Goal: Task Accomplishment & Management: Manage account settings

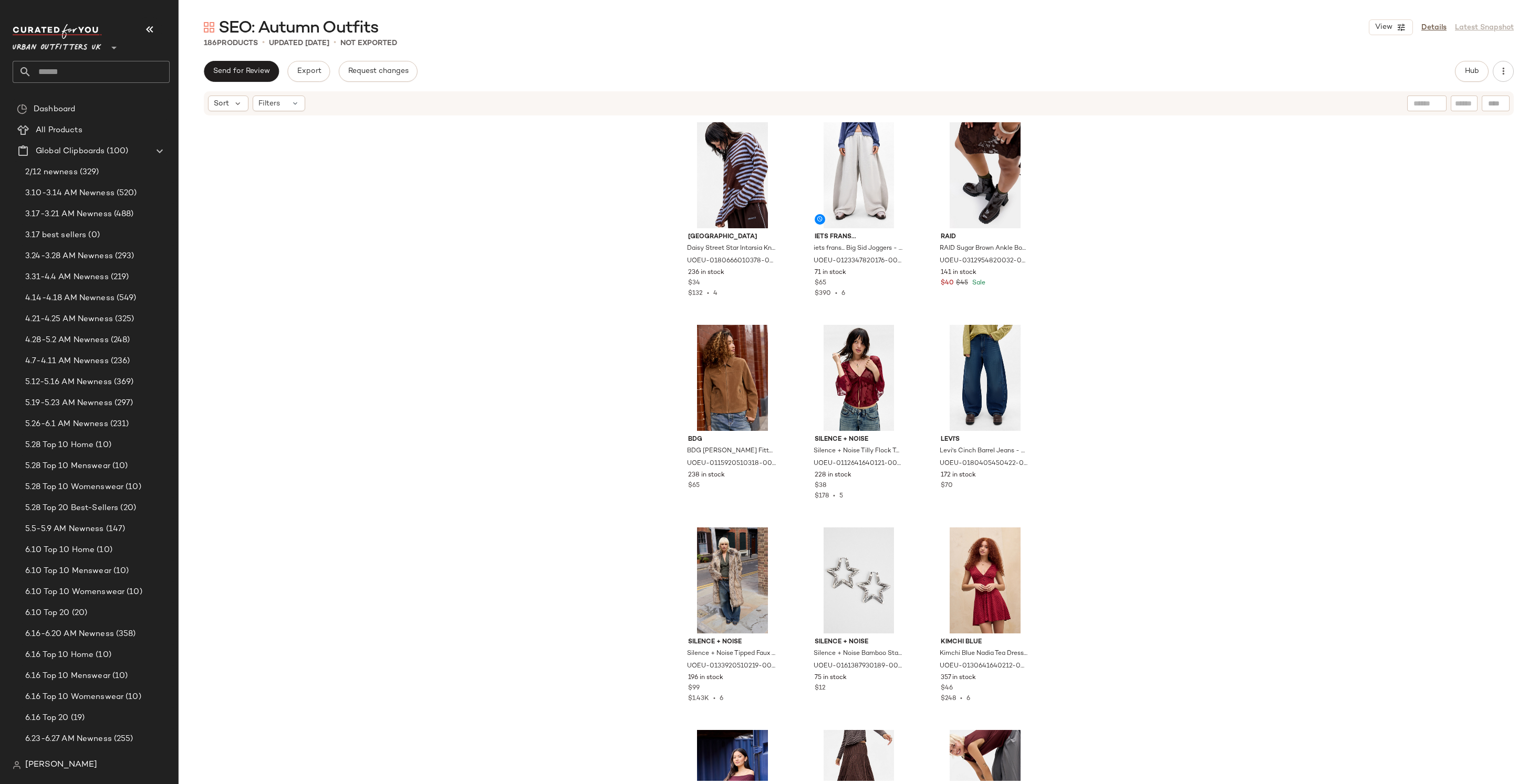
scroll to position [1, 0]
click at [246, 67] on span "Send for Review" at bounding box center [241, 72] width 57 height 8
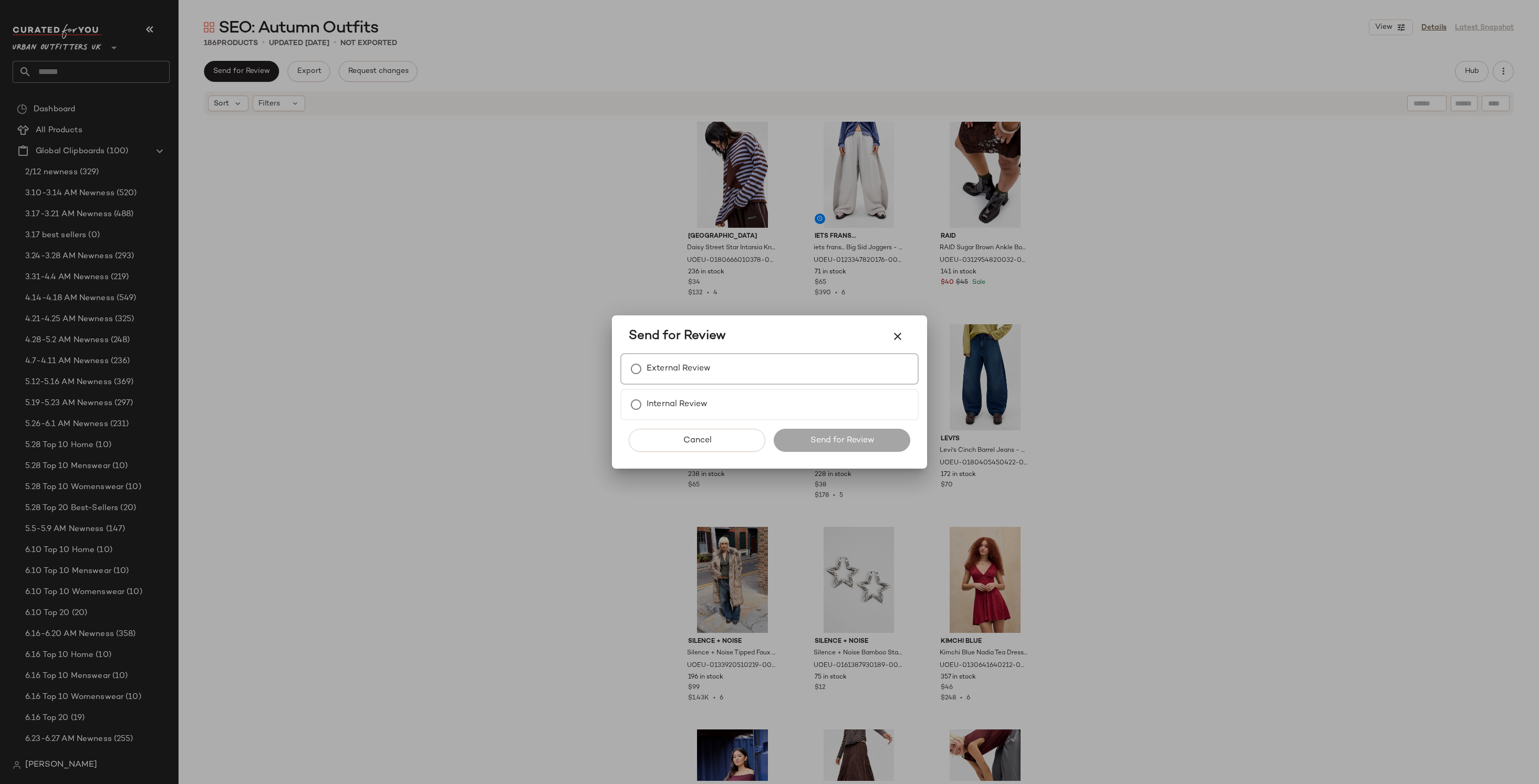
click at [747, 364] on div "External Review" at bounding box center [769, 369] width 298 height 32
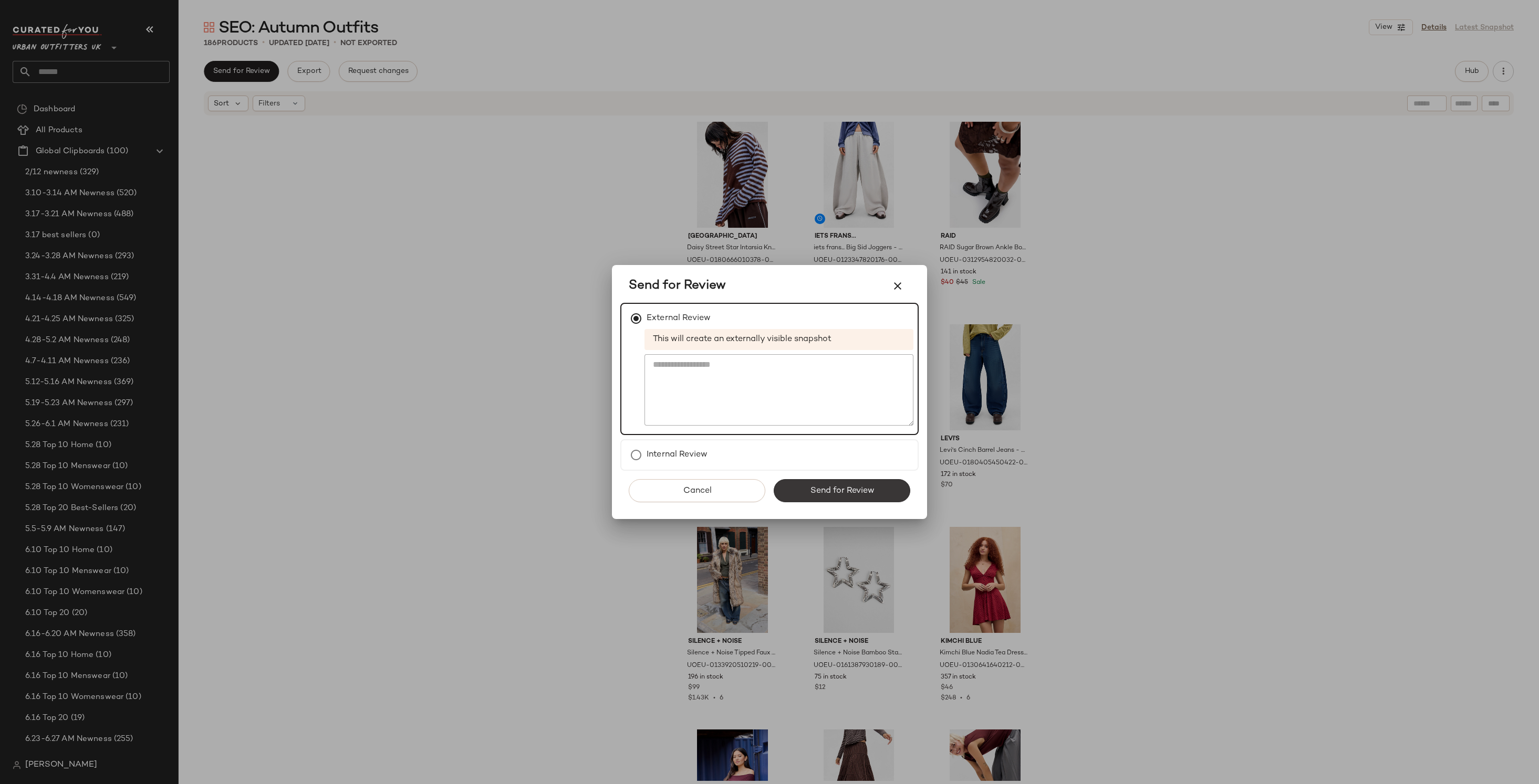
click at [848, 483] on button "Send for Review" at bounding box center [842, 491] width 137 height 23
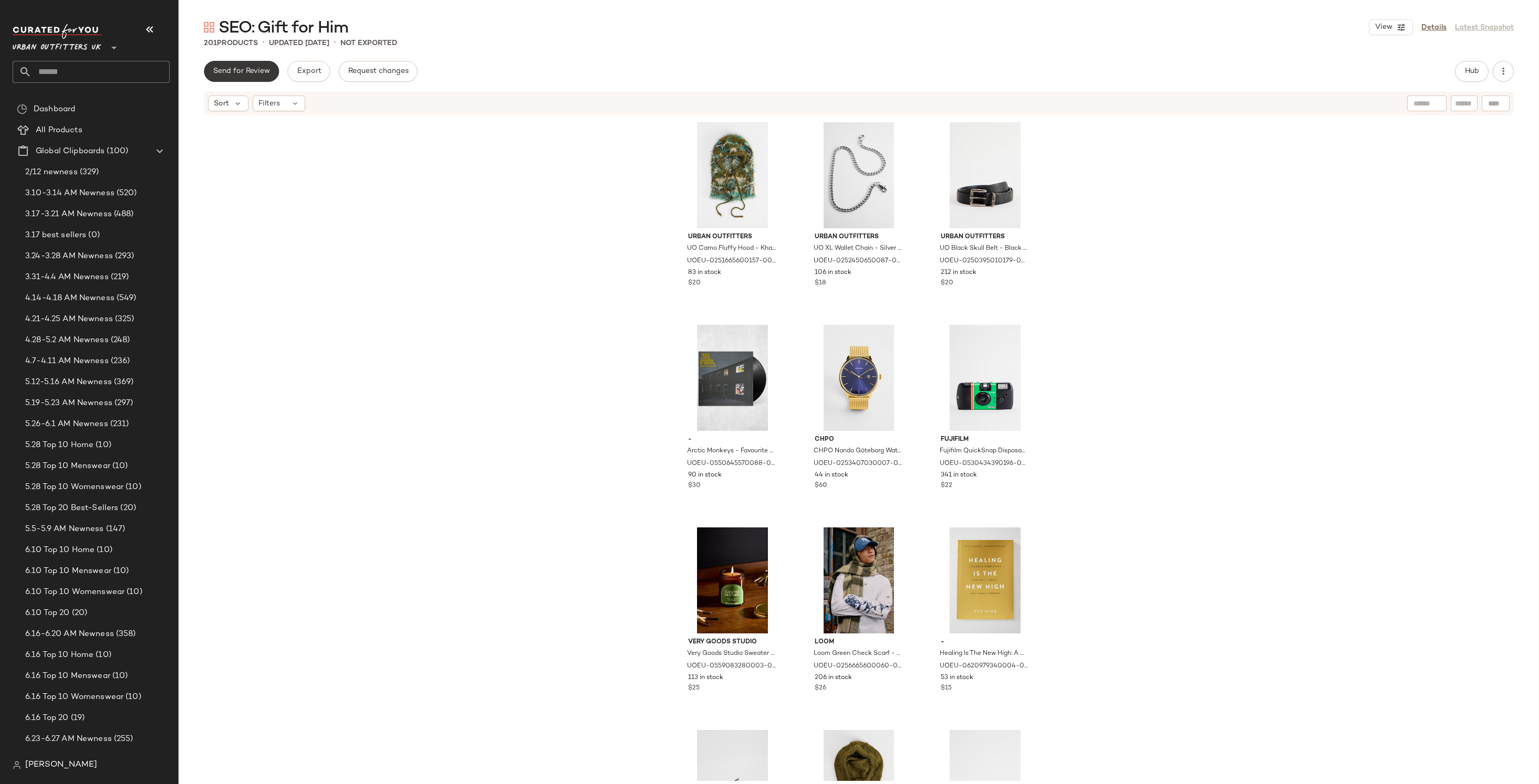
click at [244, 72] on span "Send for Review" at bounding box center [241, 72] width 57 height 8
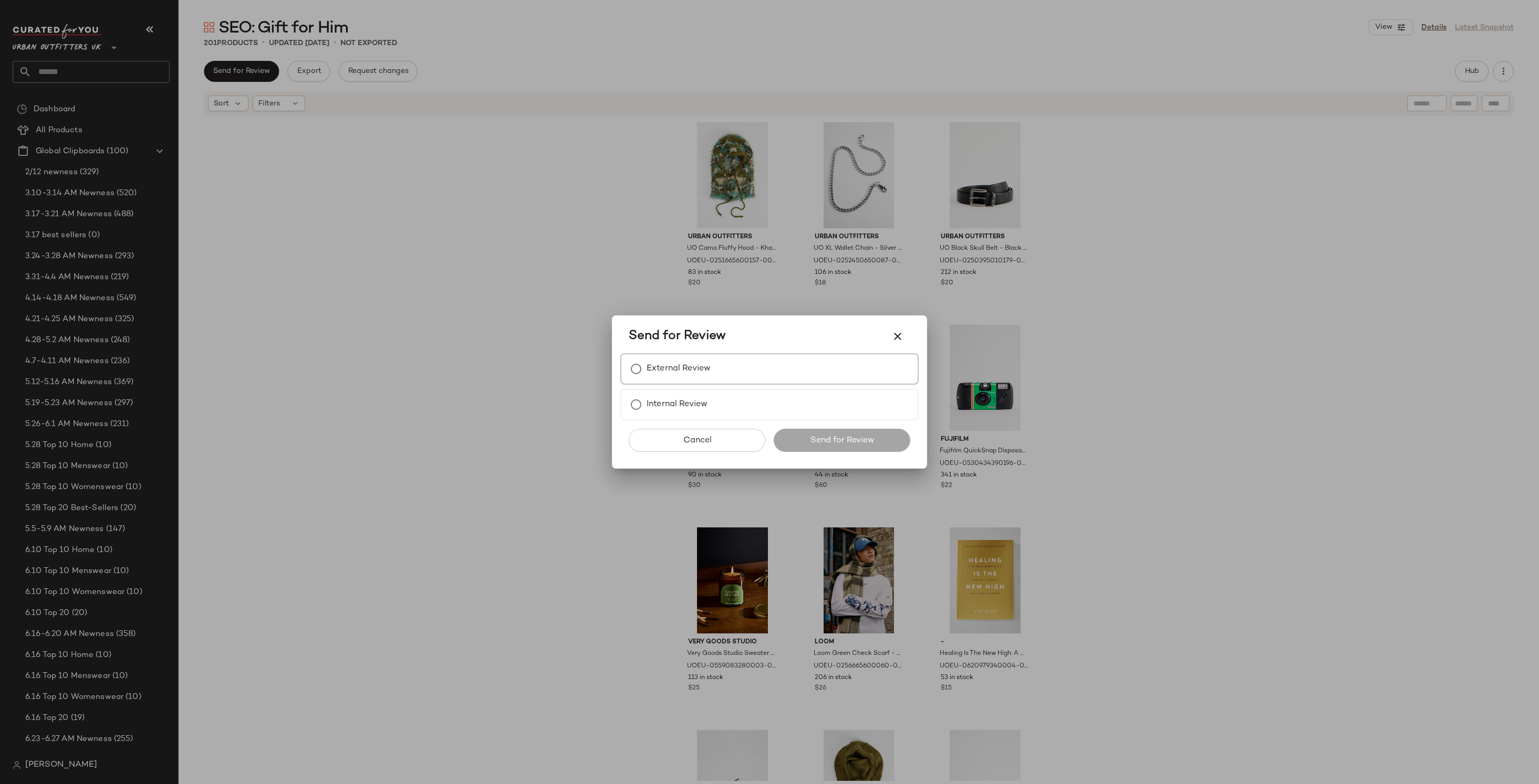
click at [728, 364] on div "External Review" at bounding box center [769, 369] width 298 height 32
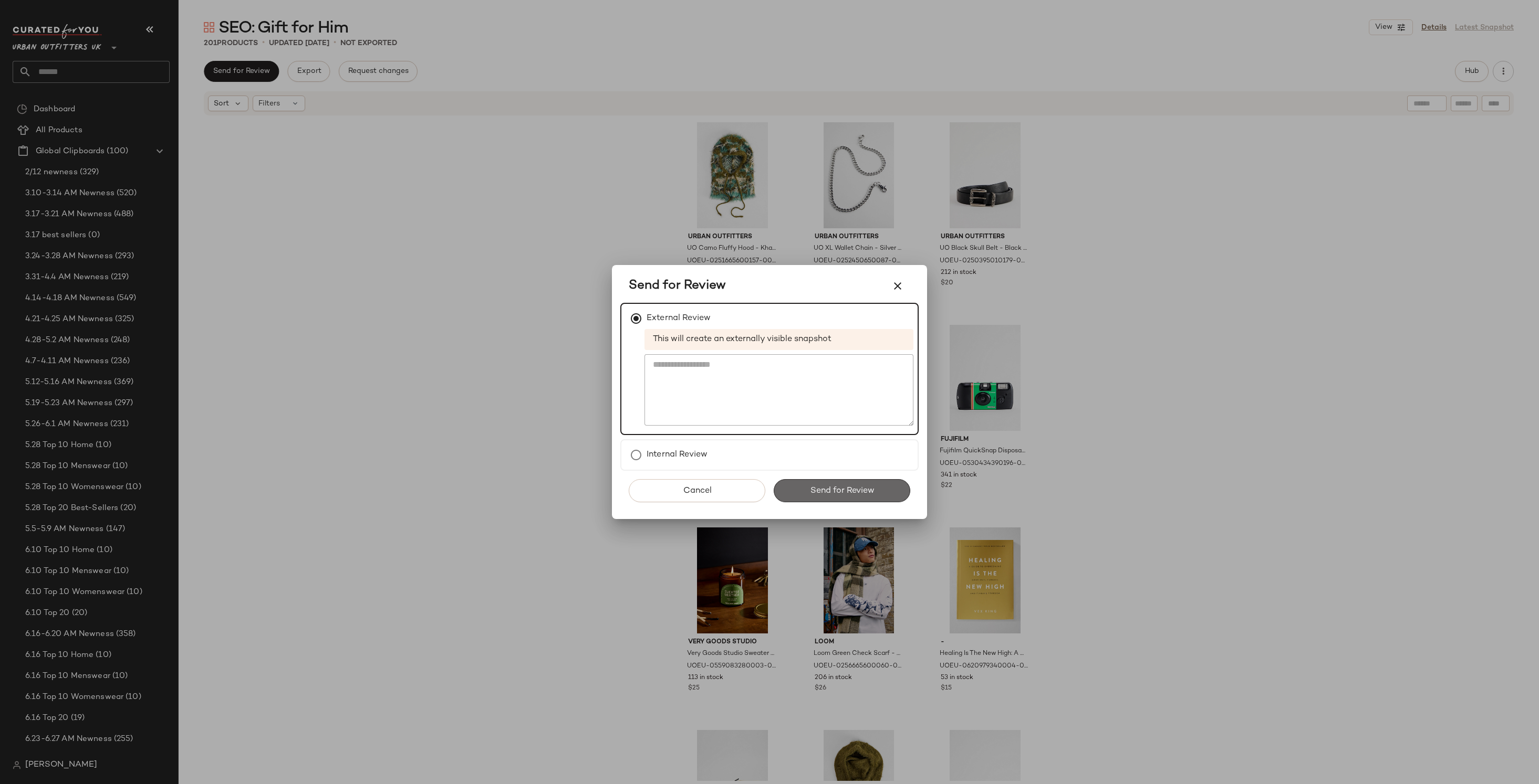
click at [829, 484] on button "Send for Review" at bounding box center [842, 491] width 137 height 23
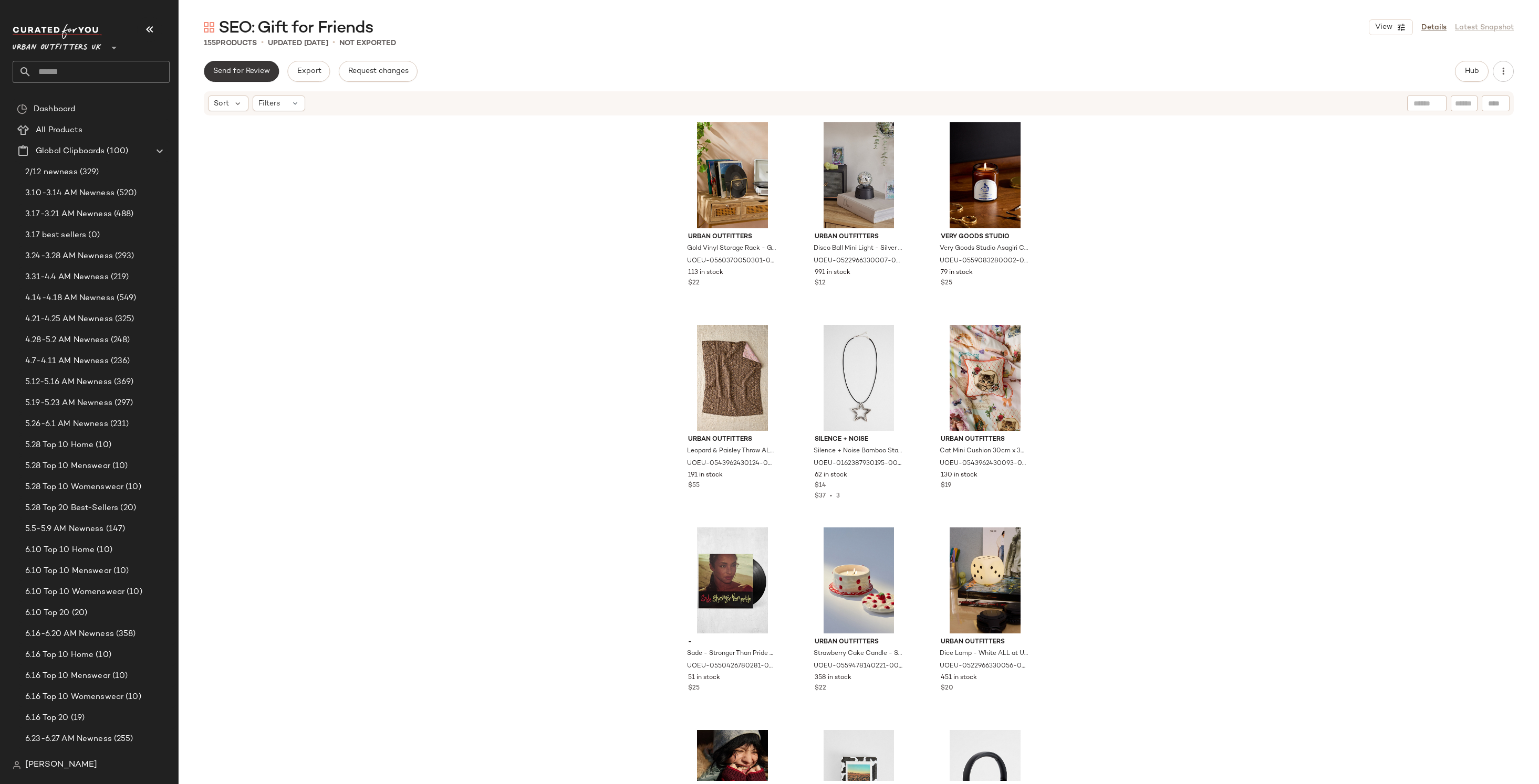
click at [263, 66] on button "Send for Review" at bounding box center [241, 71] width 75 height 21
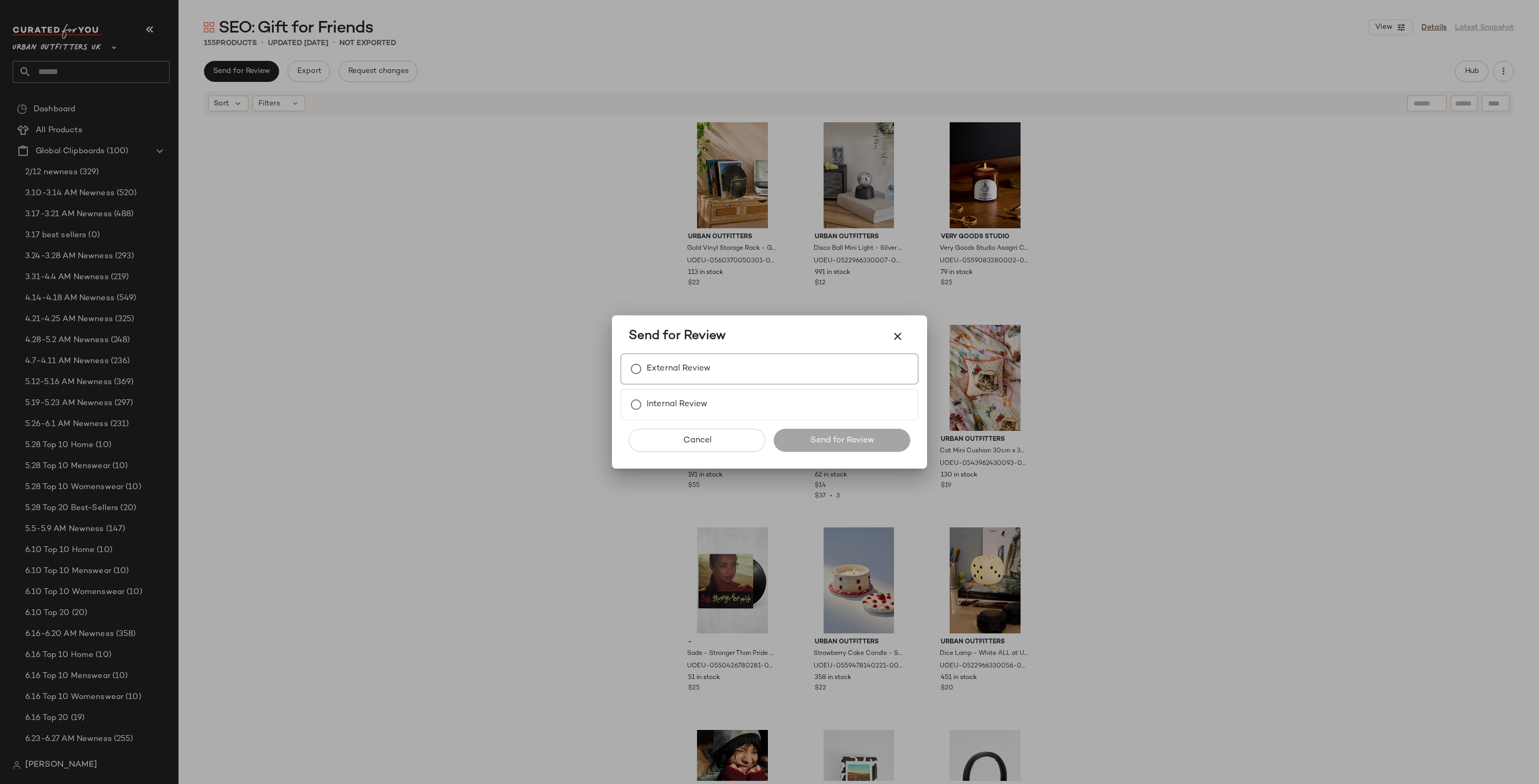
click at [698, 371] on label "External Review" at bounding box center [678, 368] width 64 height 21
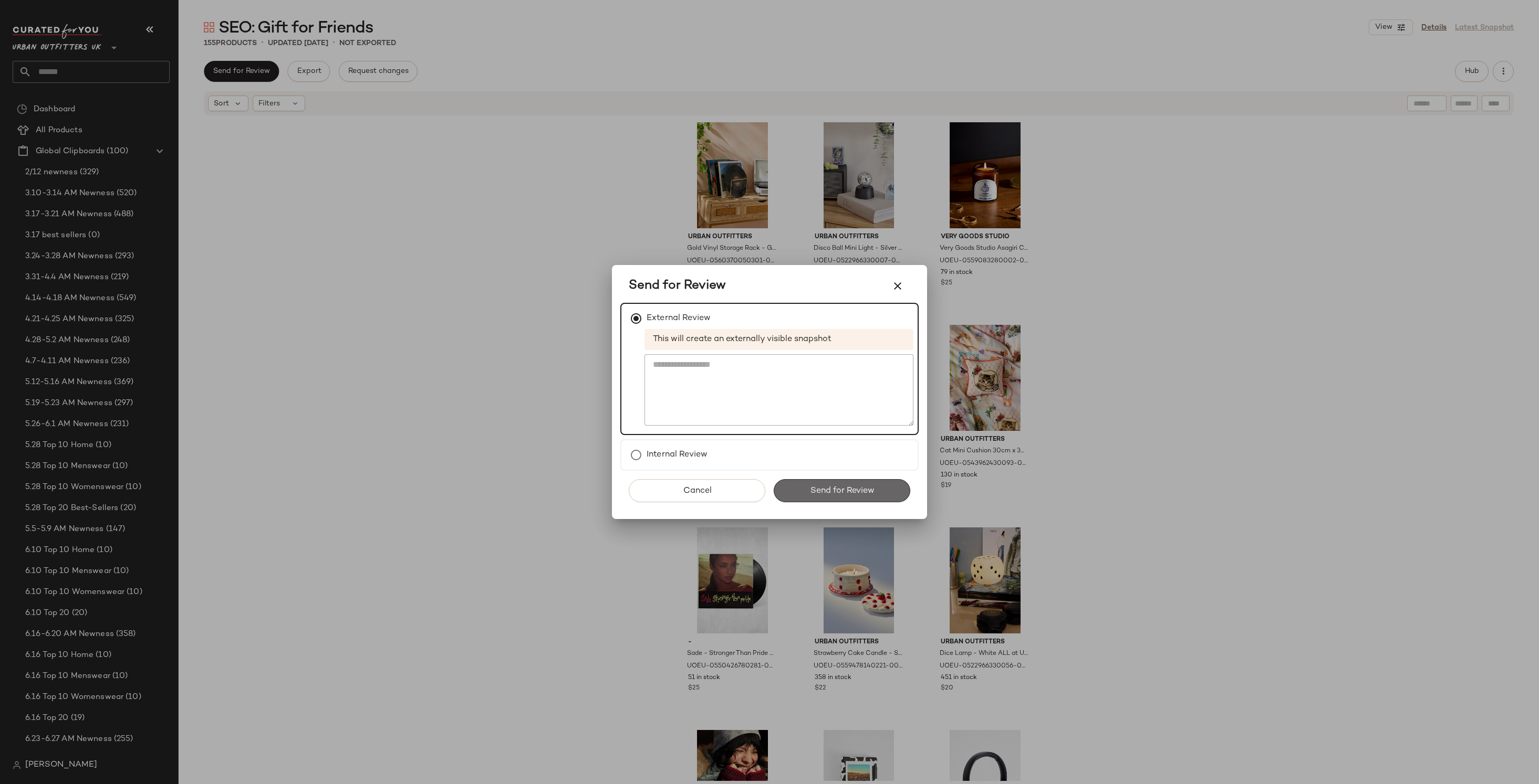
click at [854, 494] on span "Send for Review" at bounding box center [842, 491] width 65 height 10
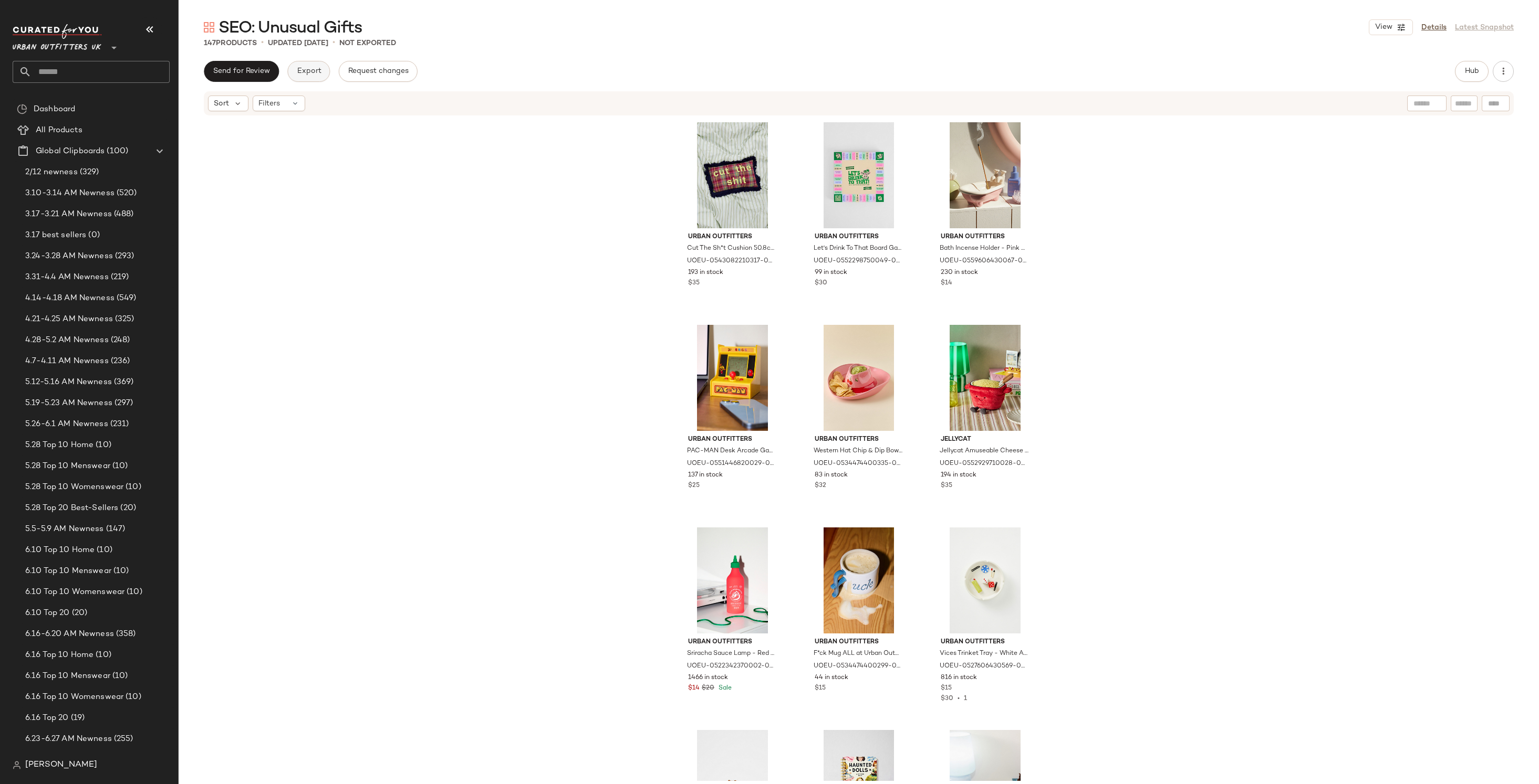
click at [309, 76] on button "Export" at bounding box center [308, 71] width 42 height 21
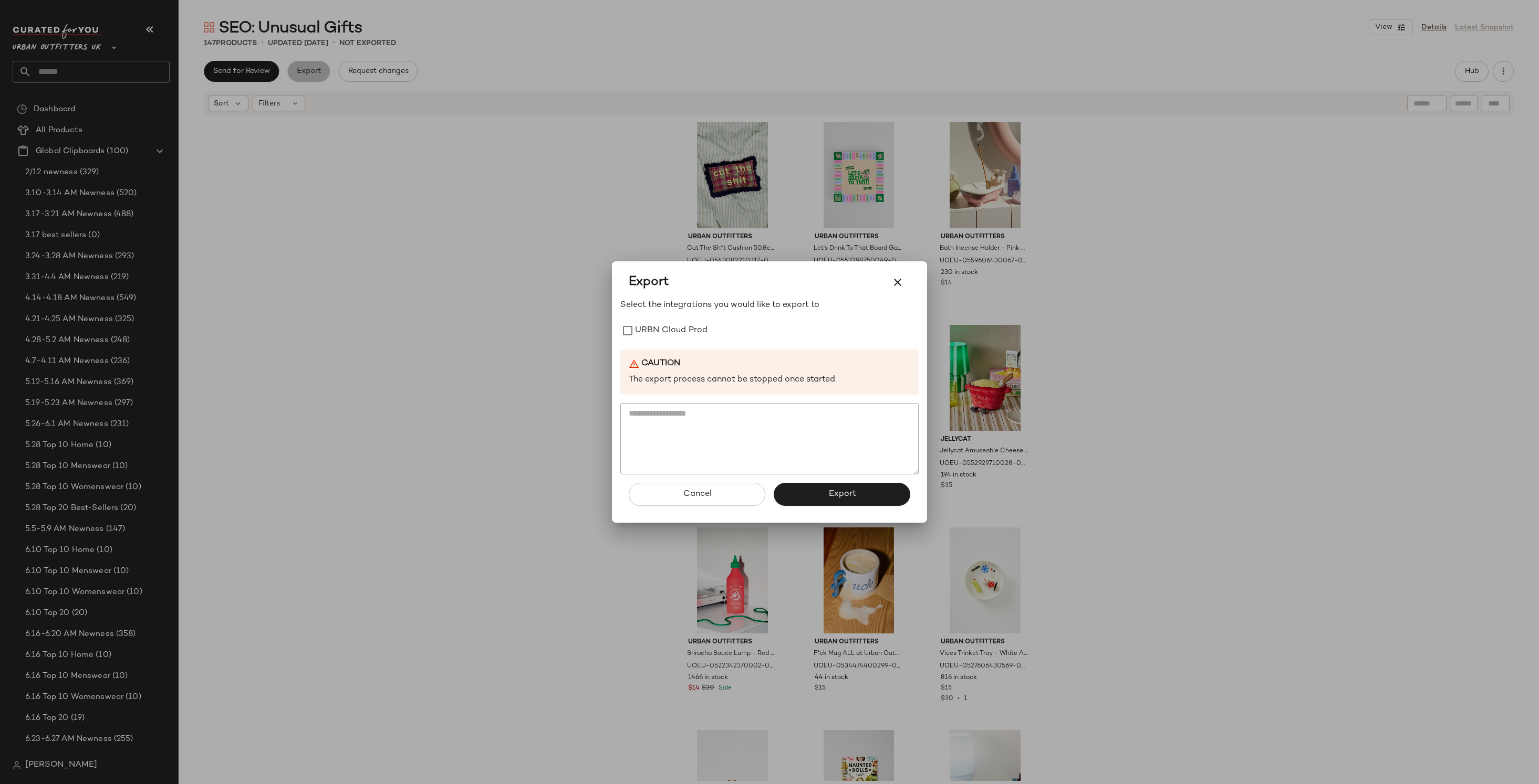
click at [309, 76] on div at bounding box center [770, 392] width 1539 height 784
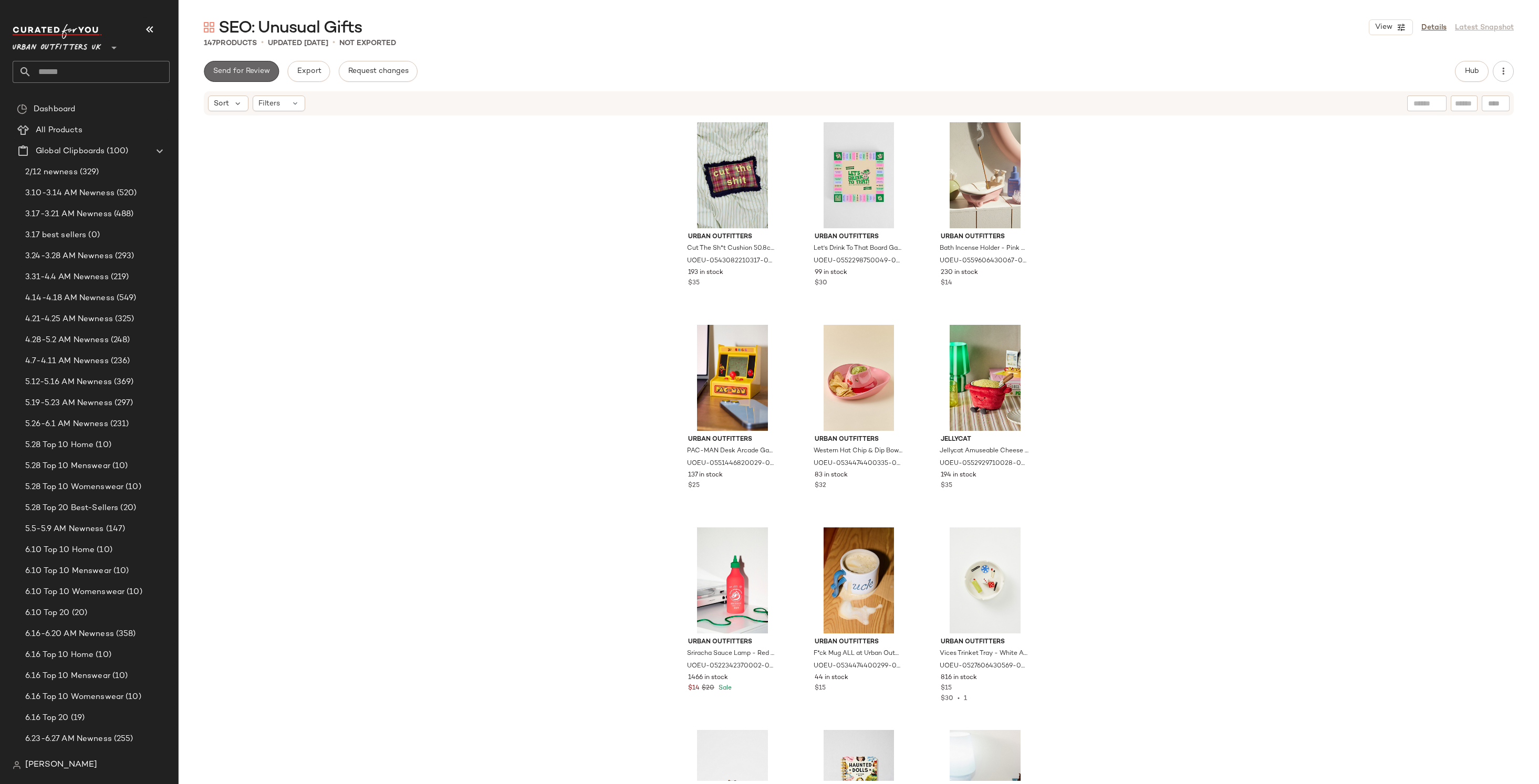
click at [235, 73] on span "Send for Review" at bounding box center [241, 72] width 57 height 8
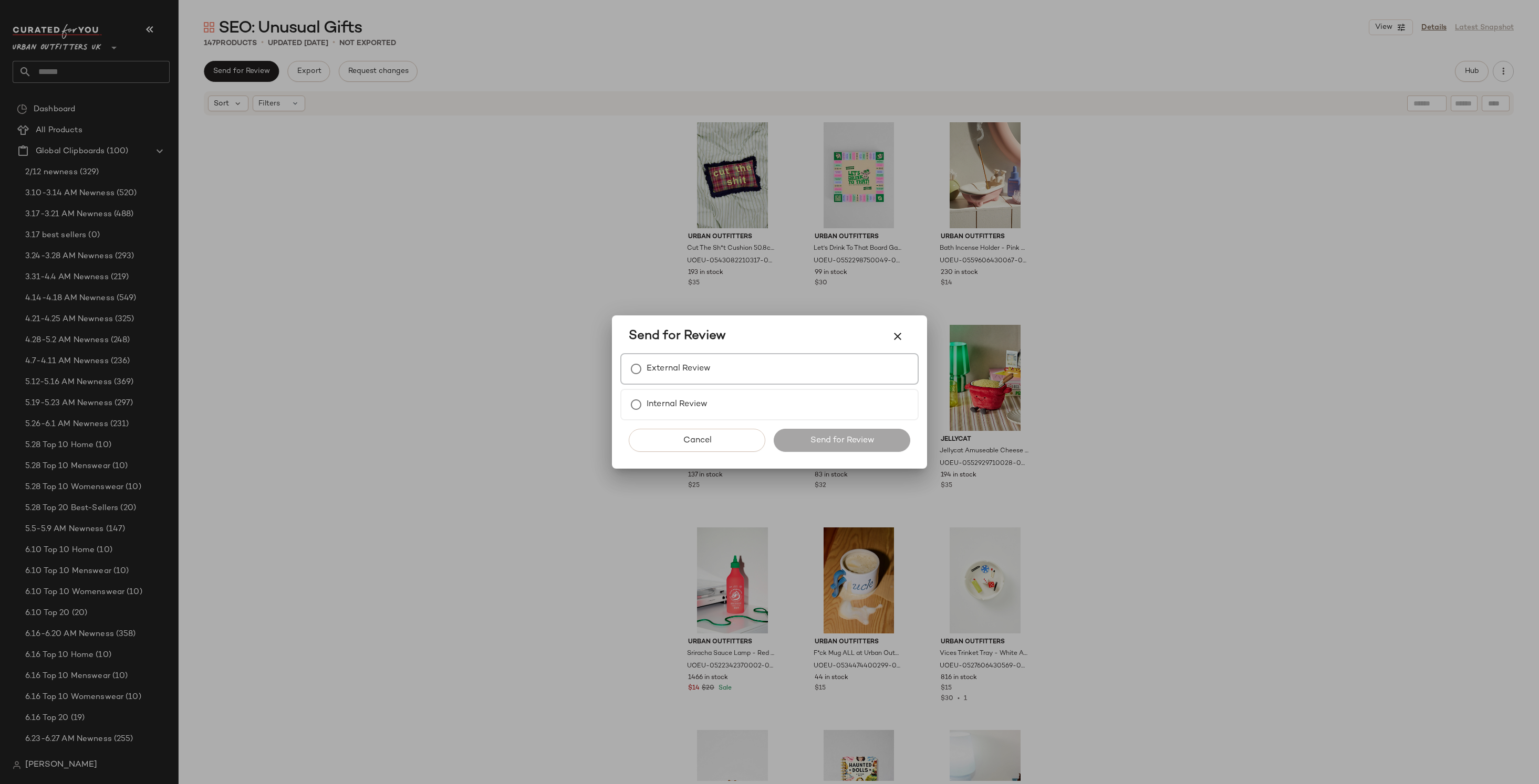
click at [706, 377] on label "External Review" at bounding box center [678, 368] width 64 height 21
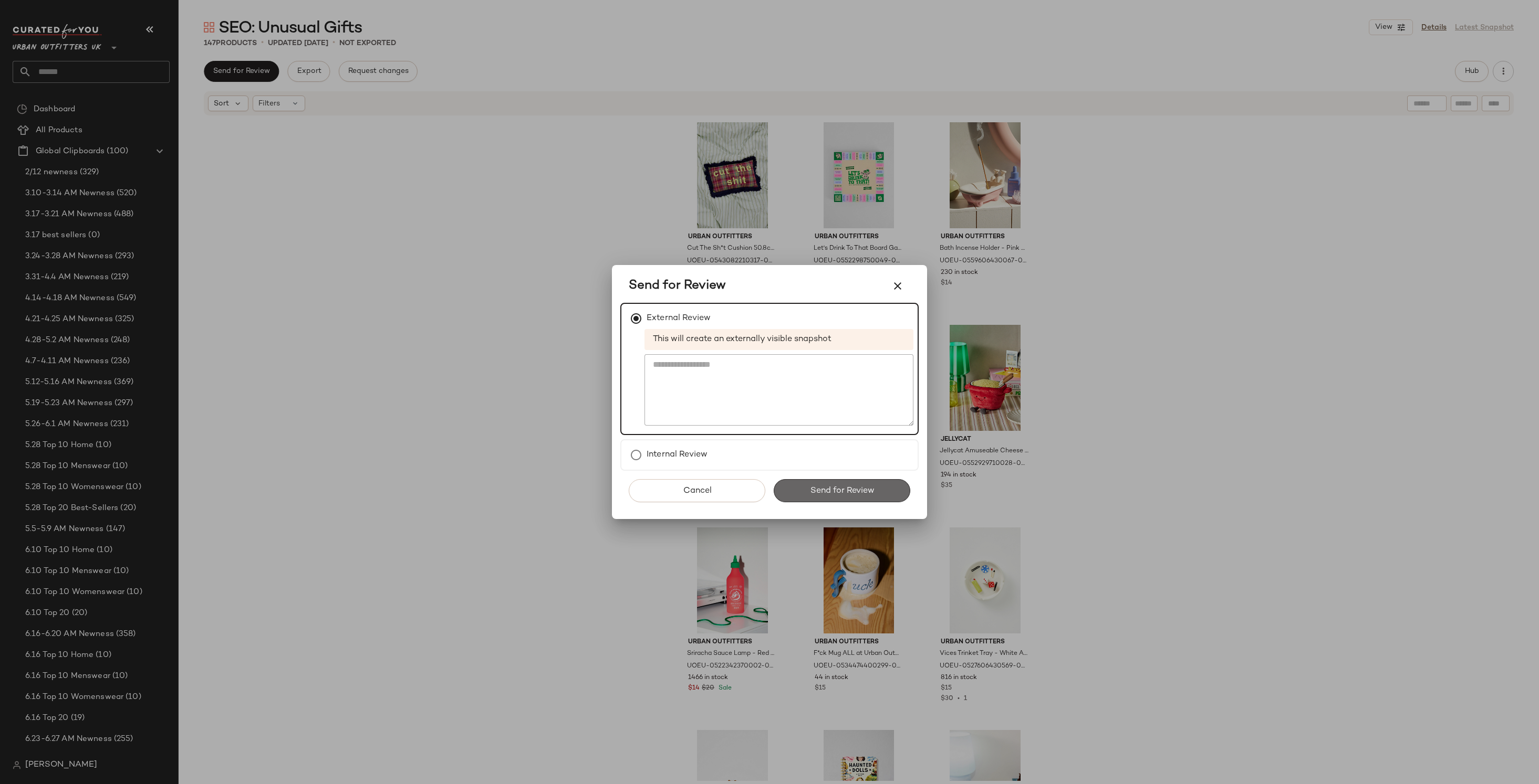
click at [811, 480] on button "Send for Review" at bounding box center [842, 491] width 137 height 23
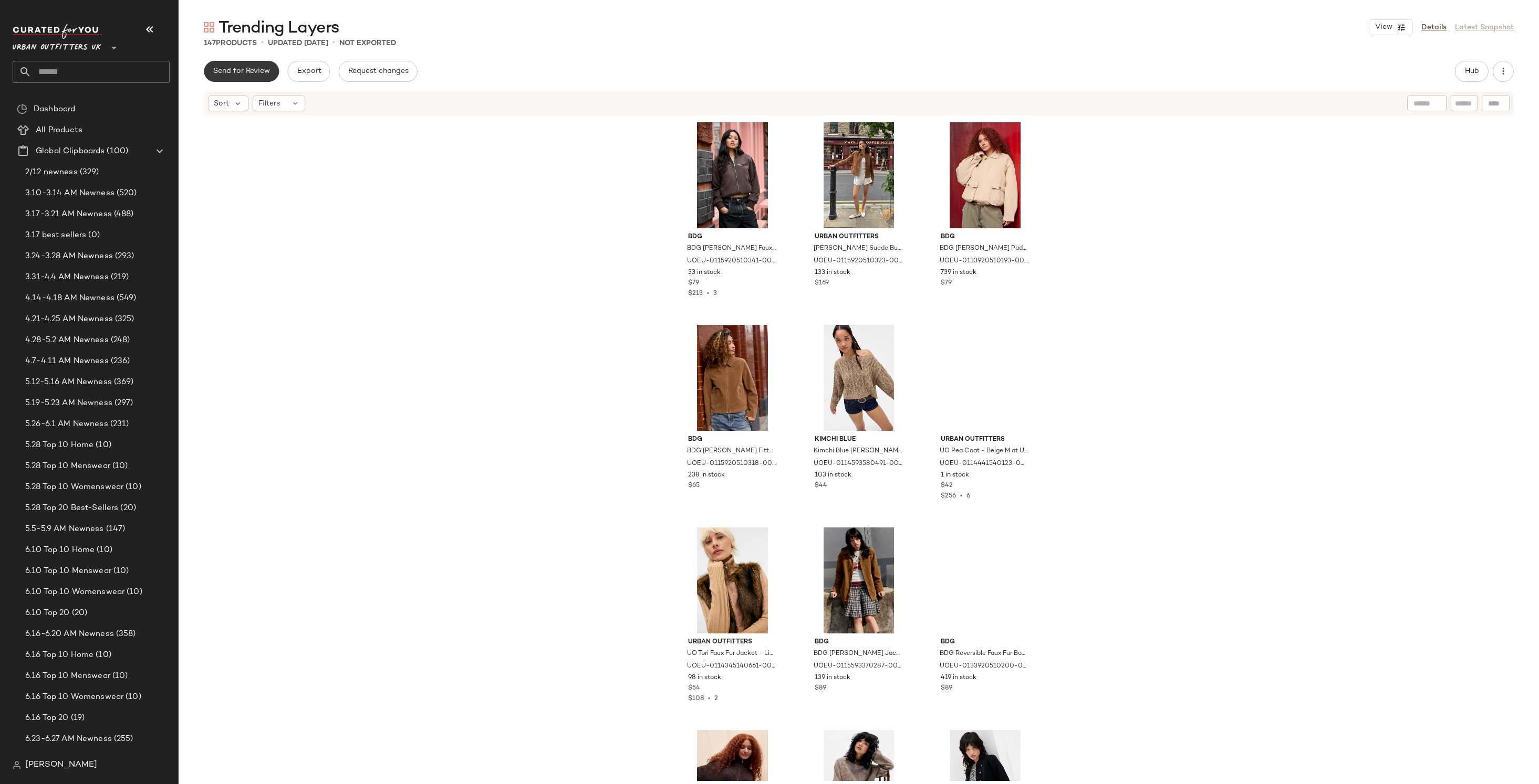
click at [241, 69] on span "Send for Review" at bounding box center [241, 72] width 57 height 8
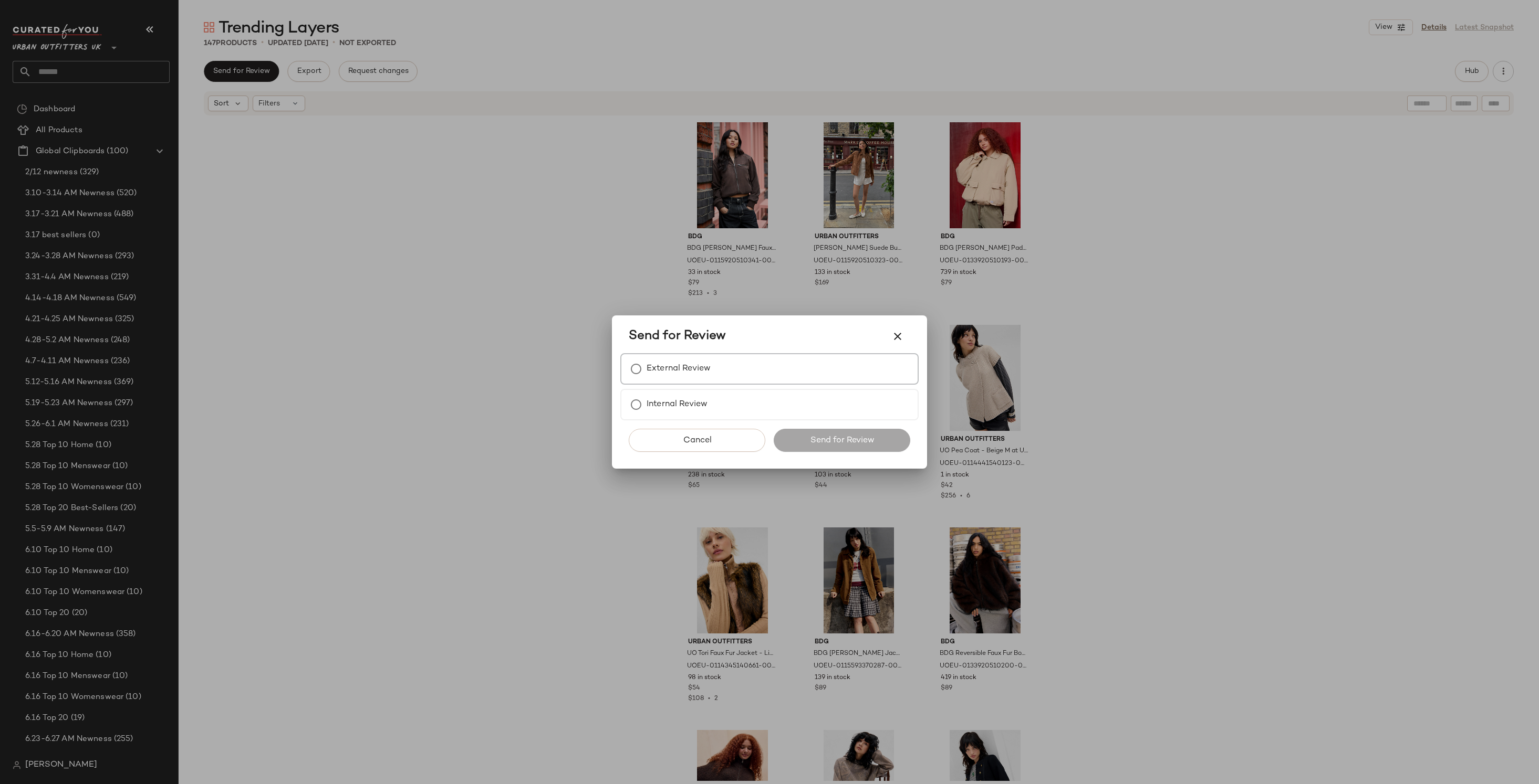
click at [667, 372] on label "External Review" at bounding box center [678, 368] width 64 height 21
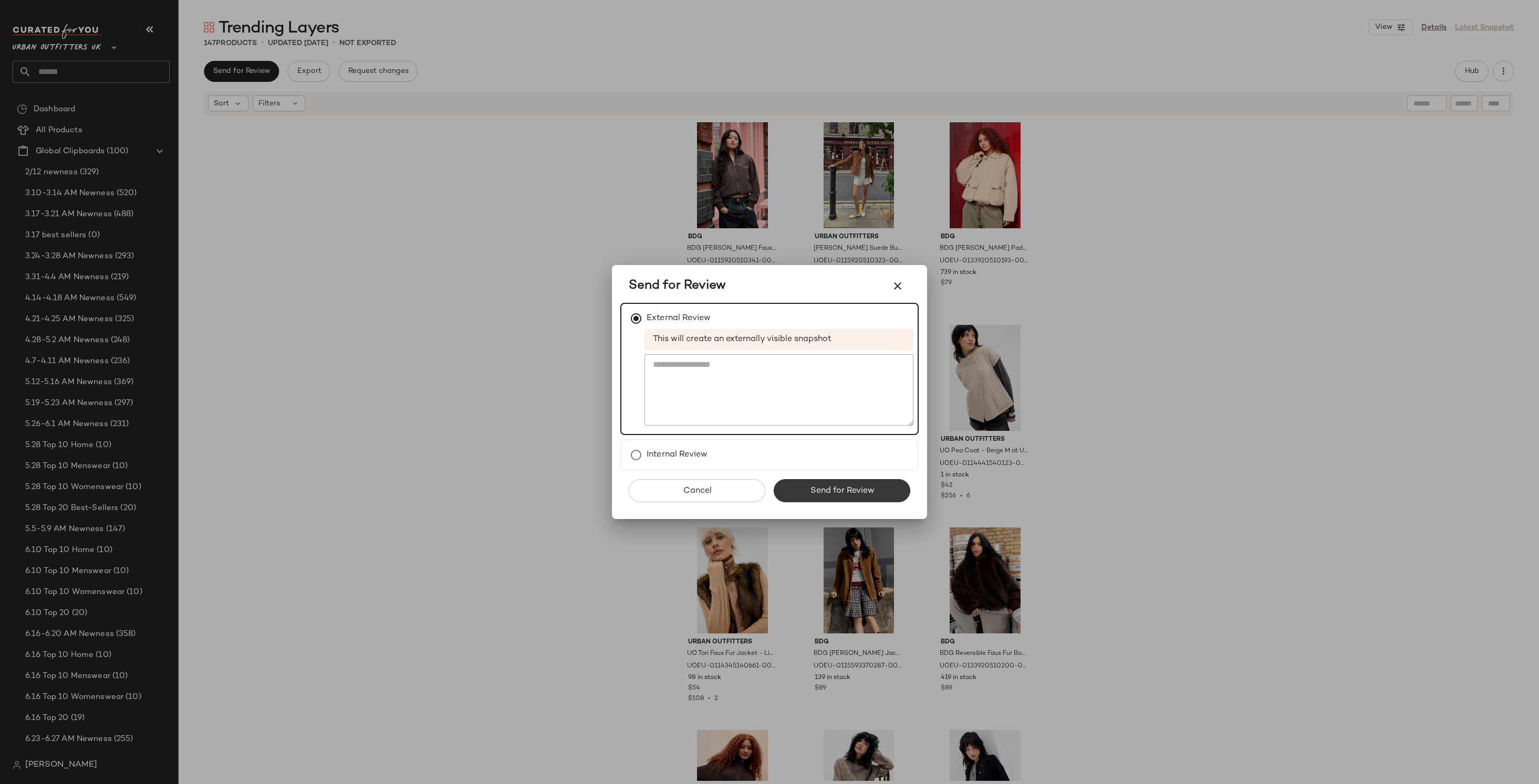
click at [836, 496] on button "Send for Review" at bounding box center [842, 491] width 137 height 23
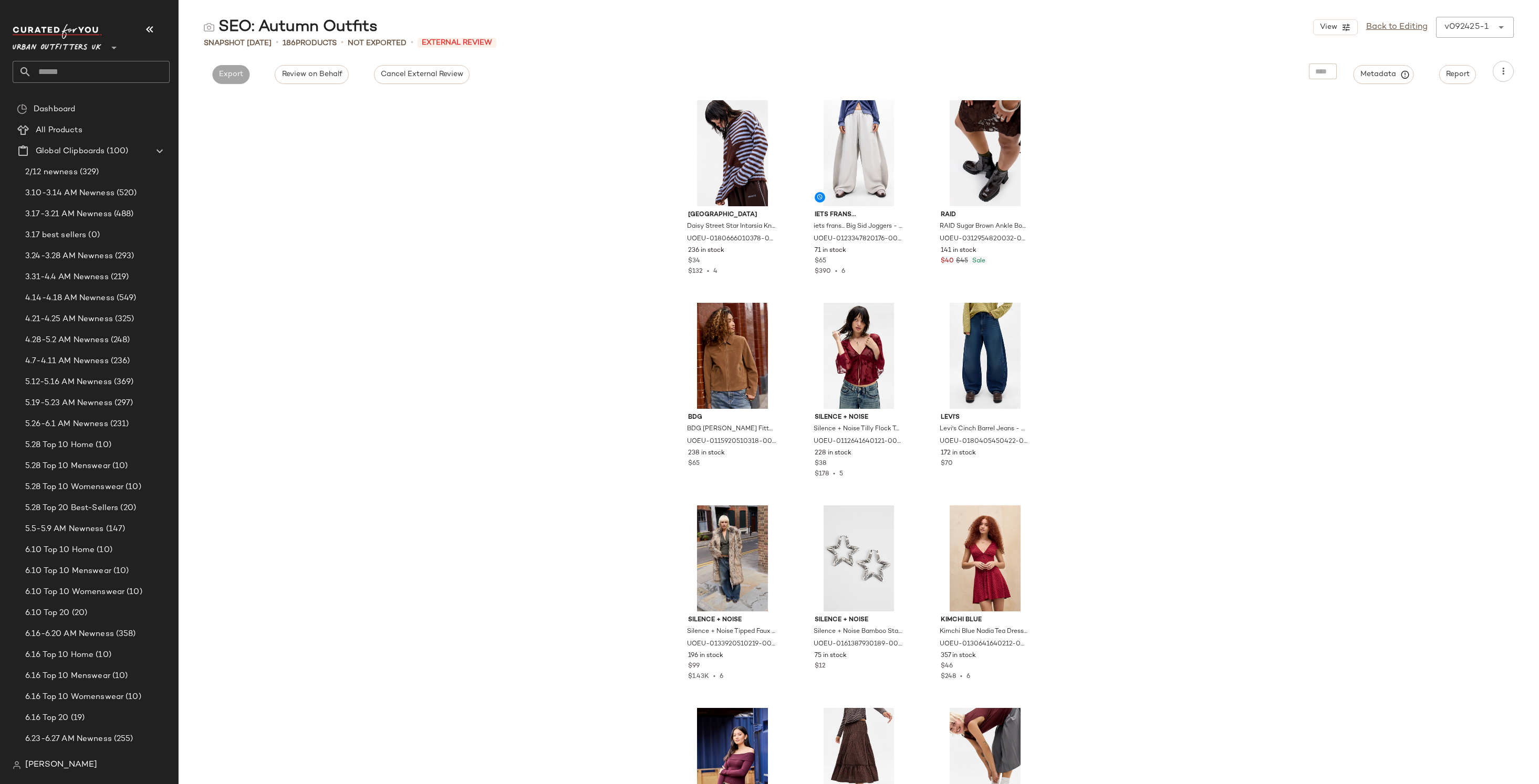
click at [87, 59] on div "Urban Outfitters UK **" at bounding box center [91, 53] width 157 height 59
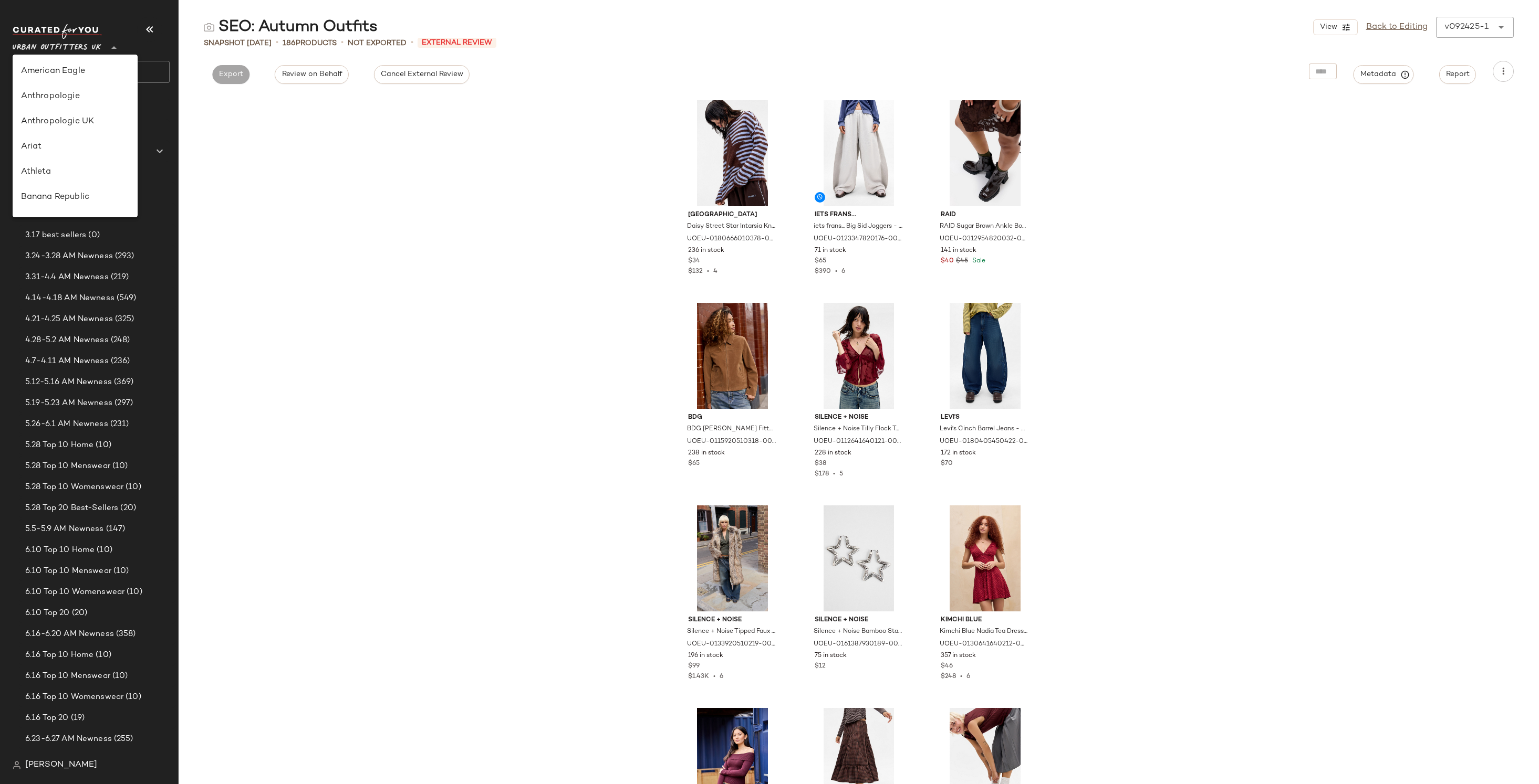
click at [88, 52] on span "Urban Outfitters UK" at bounding box center [57, 45] width 89 height 19
click at [104, 106] on div "Urban Outfitters" at bounding box center [75, 100] width 125 height 25
type input "**"
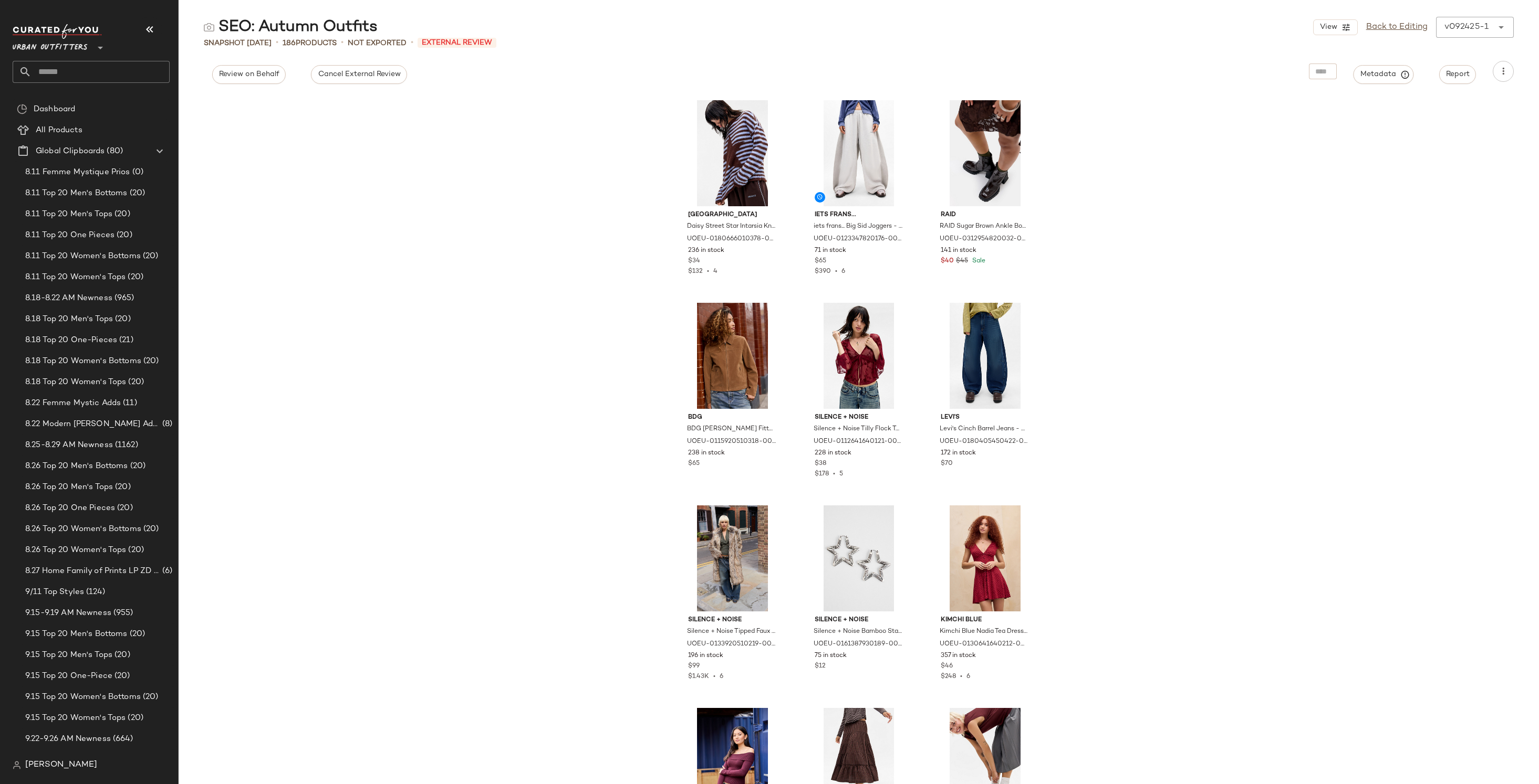
click at [115, 71] on input "text" at bounding box center [100, 72] width 138 height 22
type input "***"
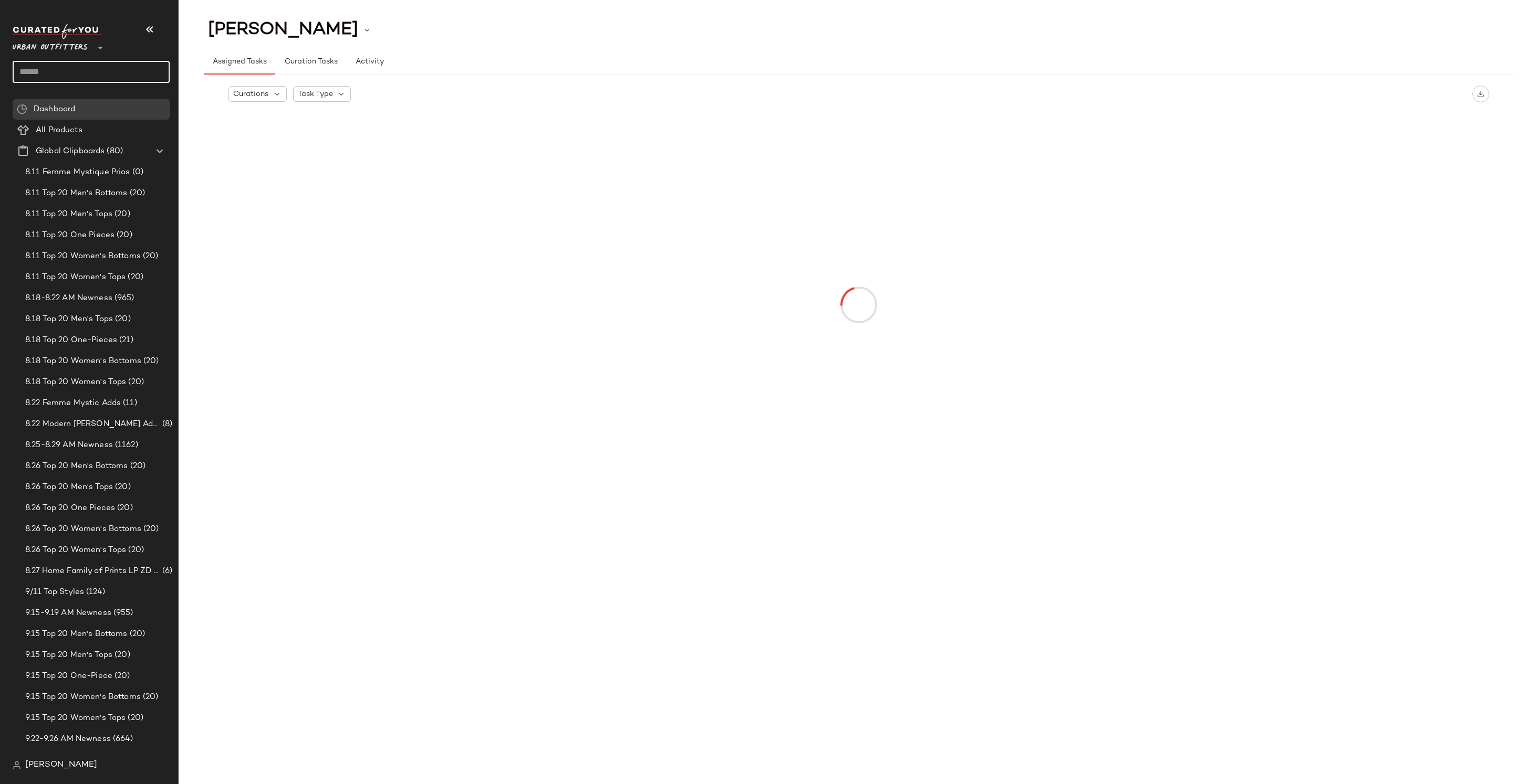
click at [106, 74] on input "text" at bounding box center [91, 72] width 157 height 22
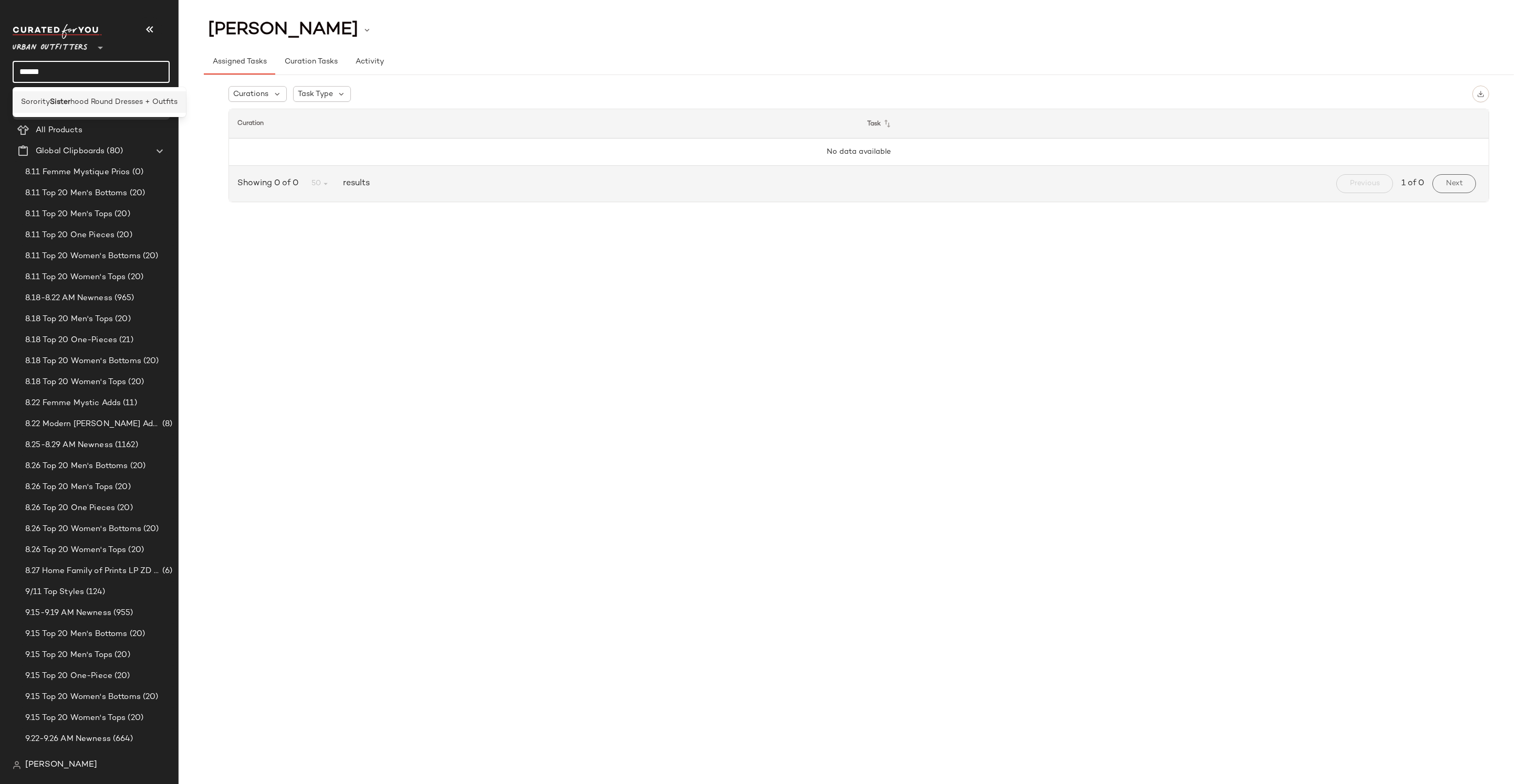
type input "******"
click at [100, 98] on span "hood Round Dresses + Outfits" at bounding box center [124, 102] width 107 height 11
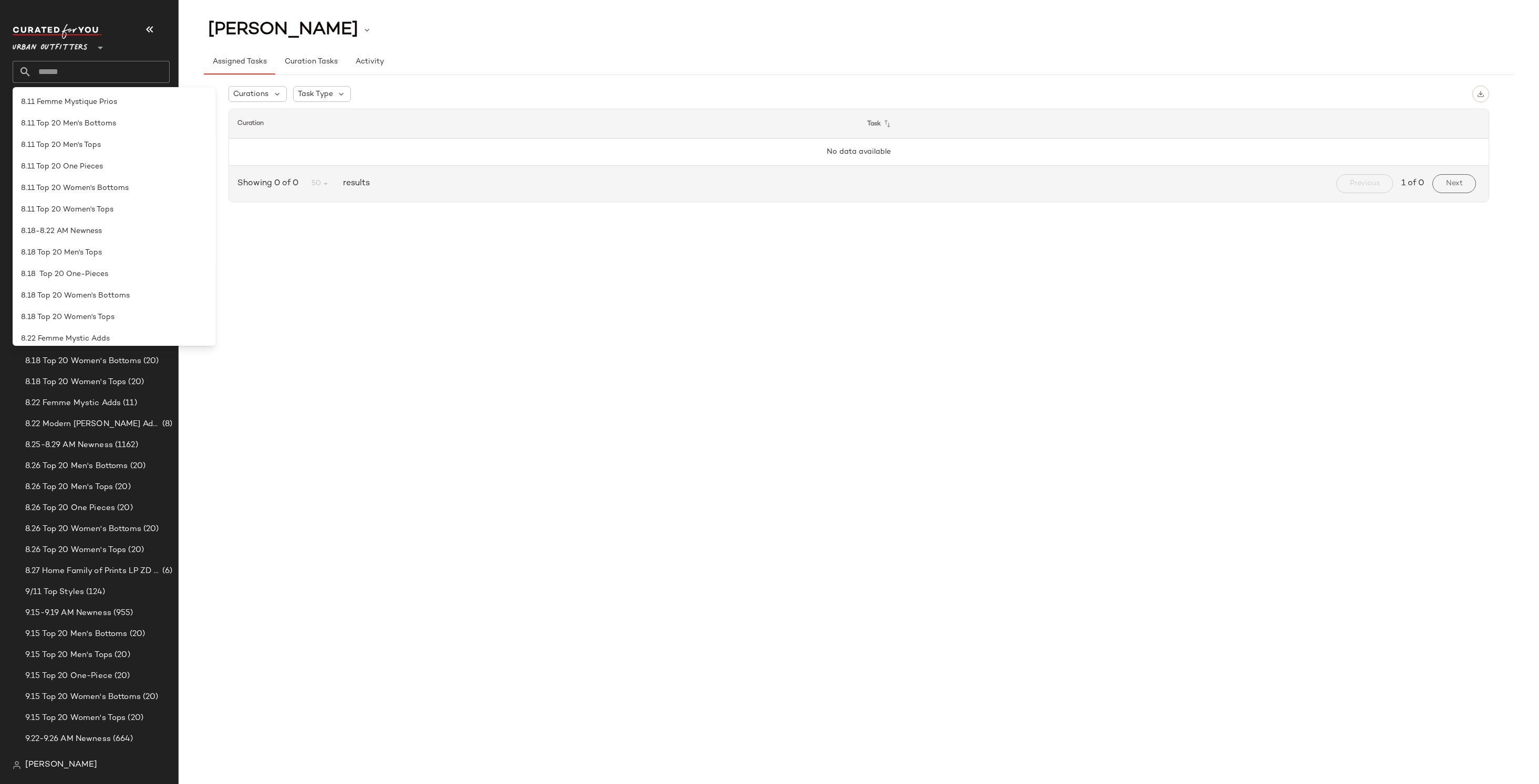
click at [88, 74] on input "text" at bounding box center [100, 72] width 138 height 22
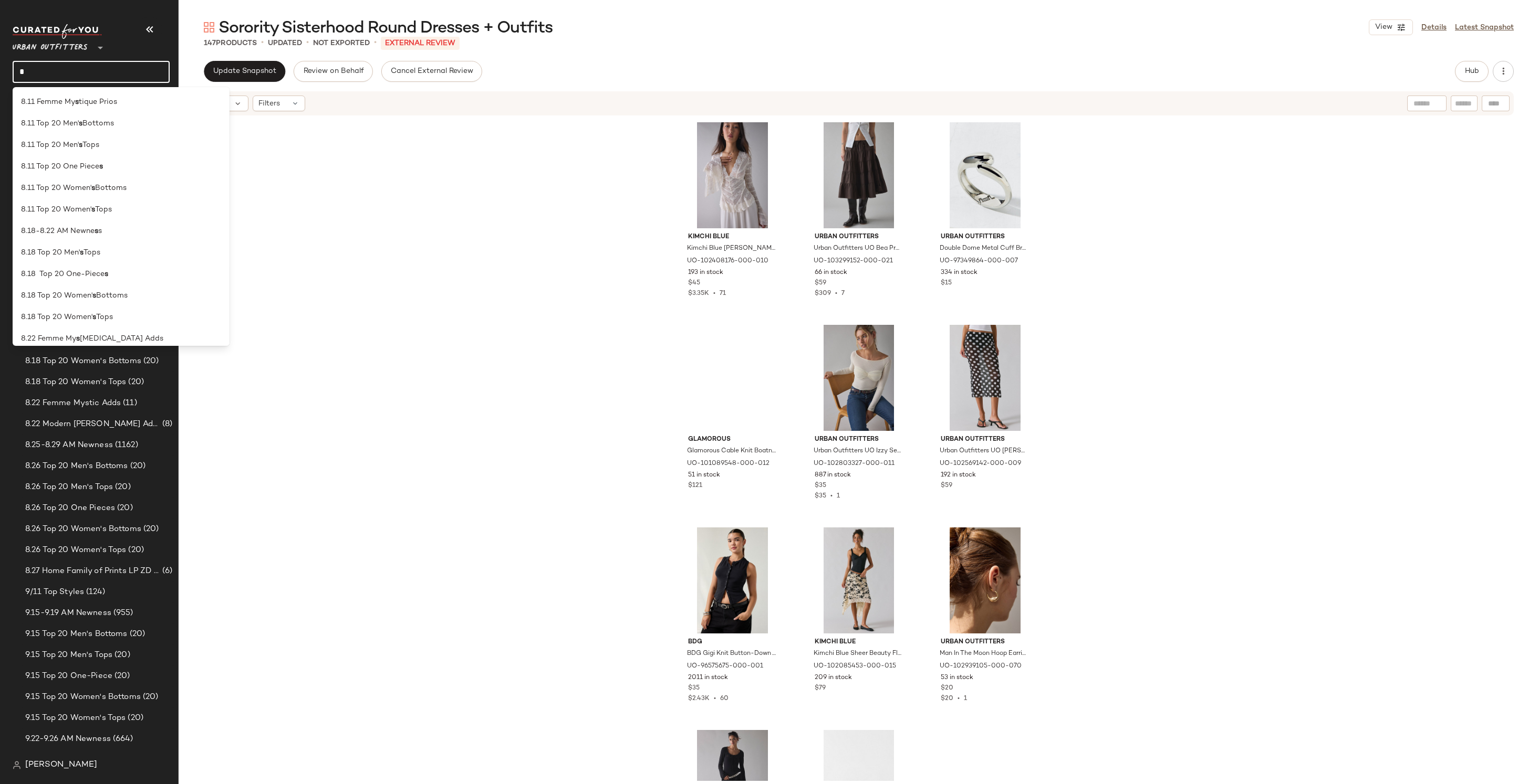
type input "*"
click at [440, 164] on div "Kimchi Blue Kimchi Blue [PERSON_NAME] Sheer Lace Ruffle Bell Sleeve Top in Ivor…" at bounding box center [859, 448] width 1360 height 665
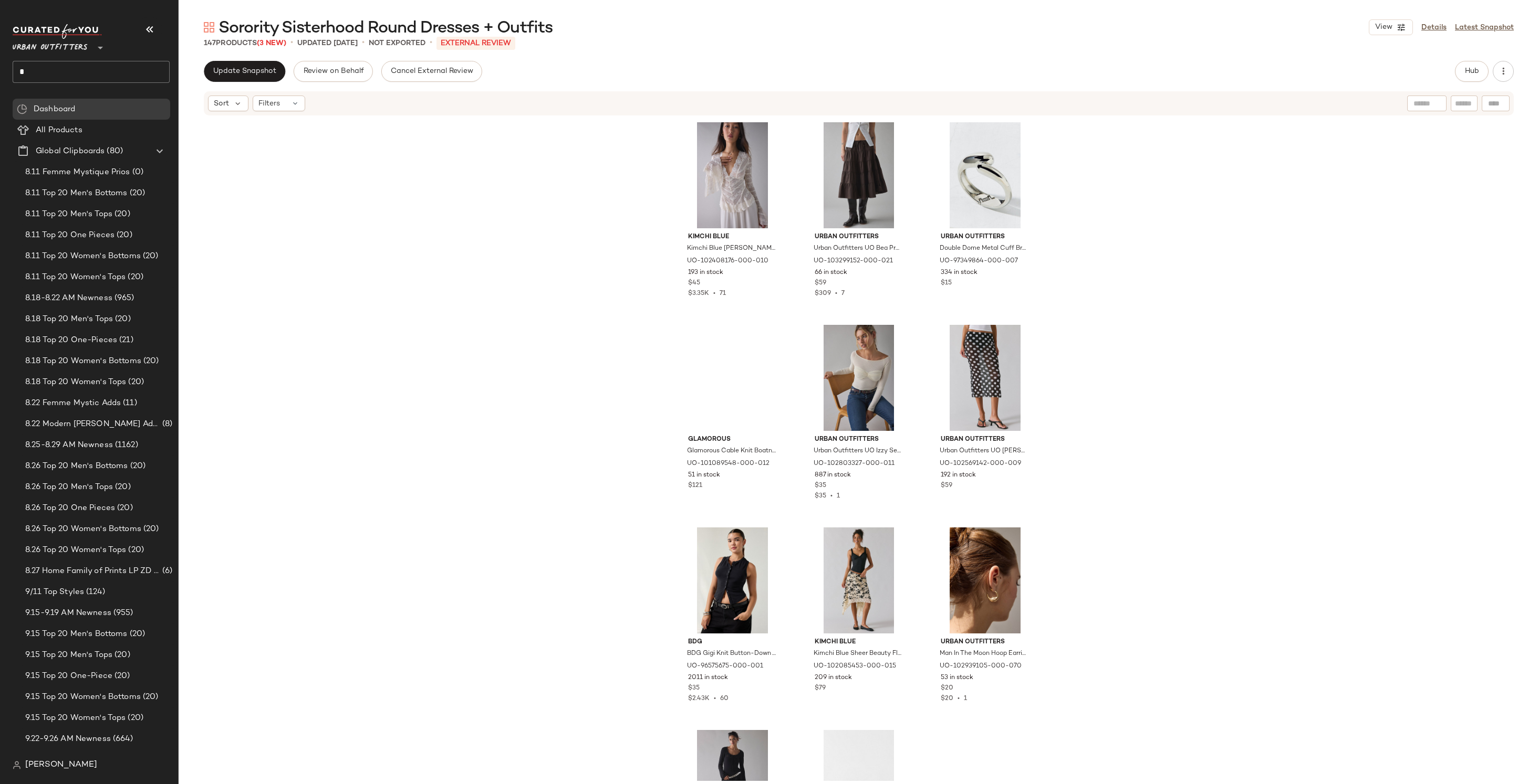
scroll to position [1, 0]
click at [259, 73] on span "Update Snapshot" at bounding box center [244, 72] width 63 height 8
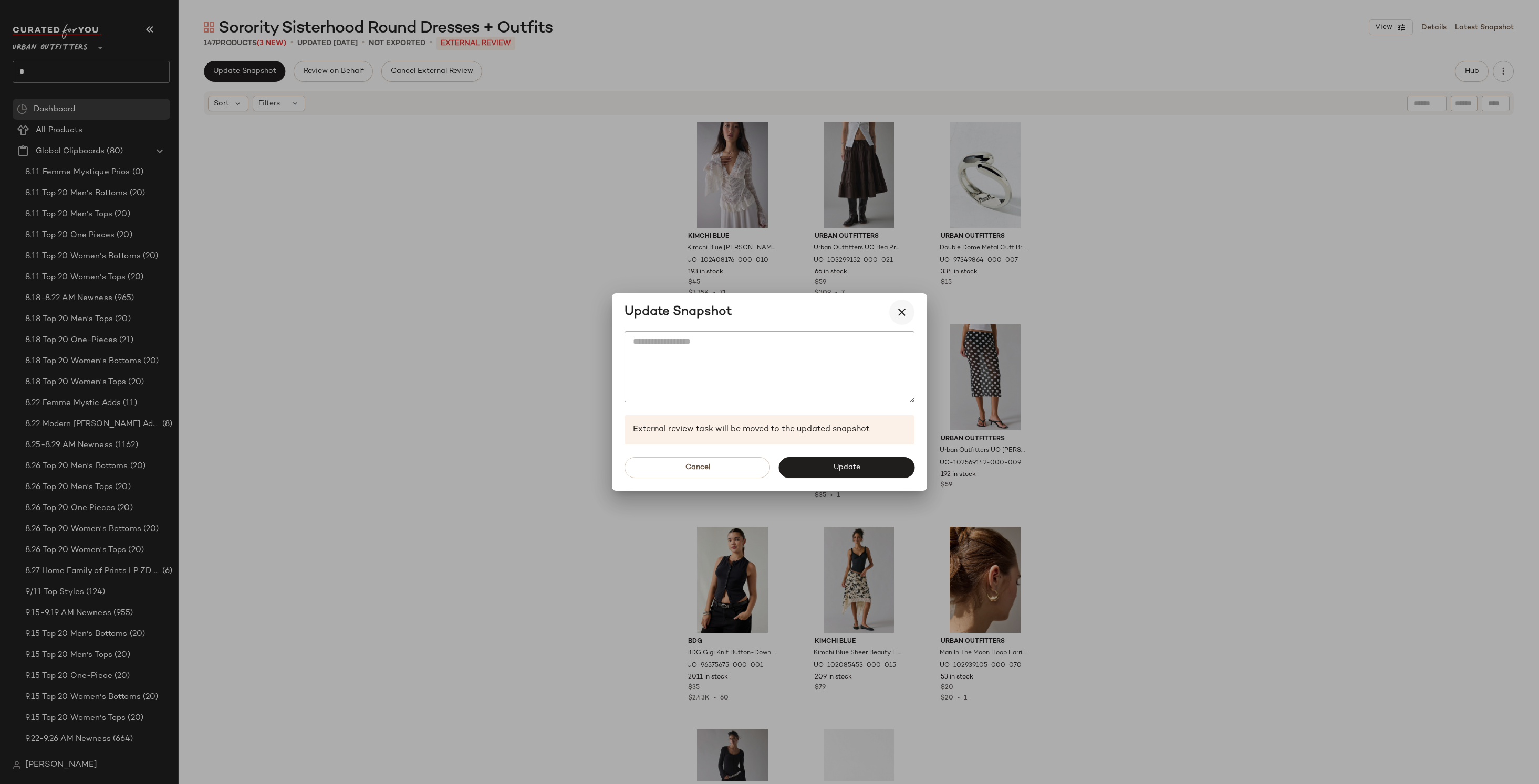
click at [905, 307] on icon "button" at bounding box center [902, 312] width 13 height 13
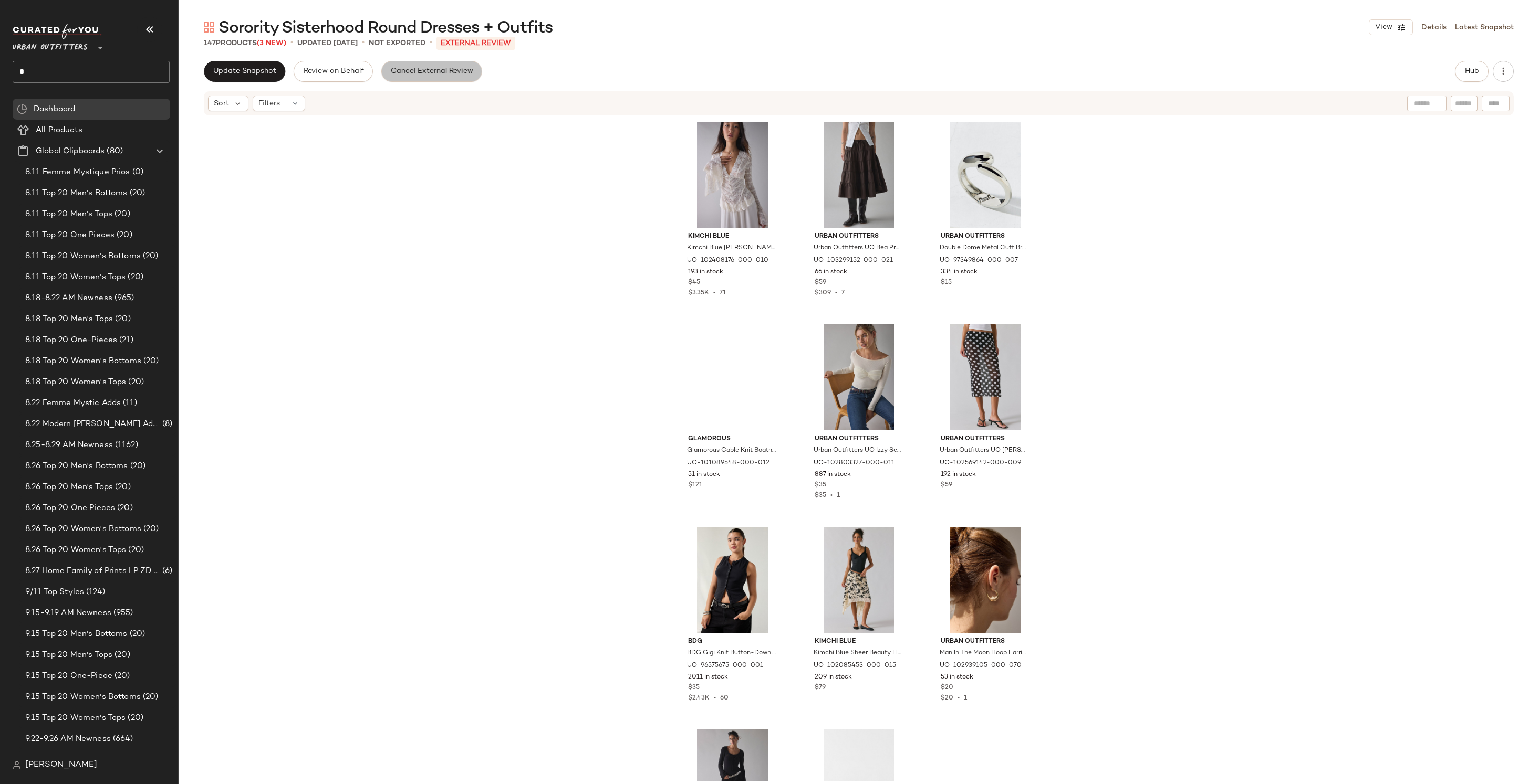
click at [449, 75] on span "Cancel External Review" at bounding box center [431, 72] width 83 height 8
click at [316, 72] on span "Export" at bounding box center [308, 72] width 24 height 8
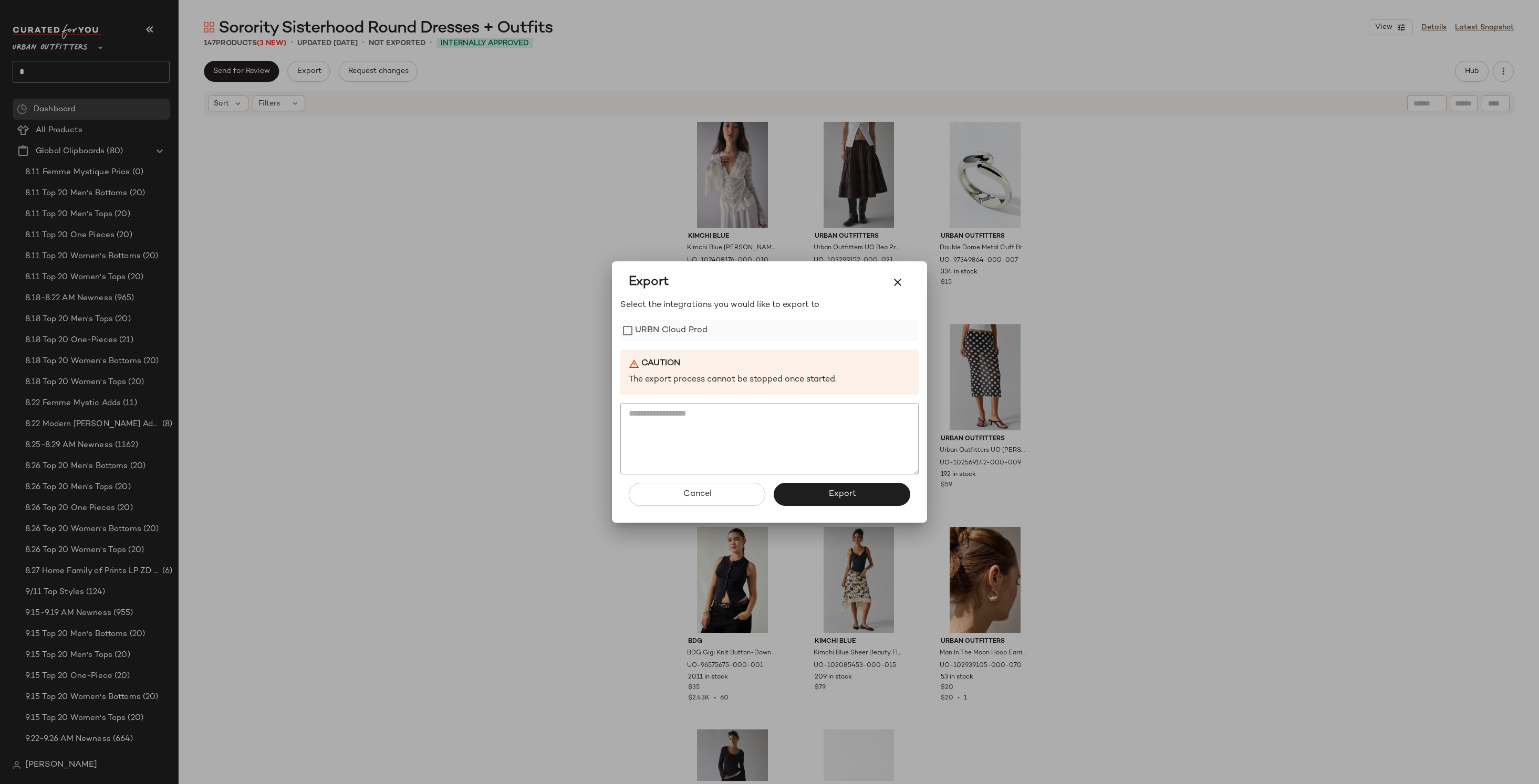
click at [701, 336] on label "URBN Cloud Prod" at bounding box center [671, 330] width 72 height 21
click at [838, 504] on button "Export" at bounding box center [842, 494] width 137 height 23
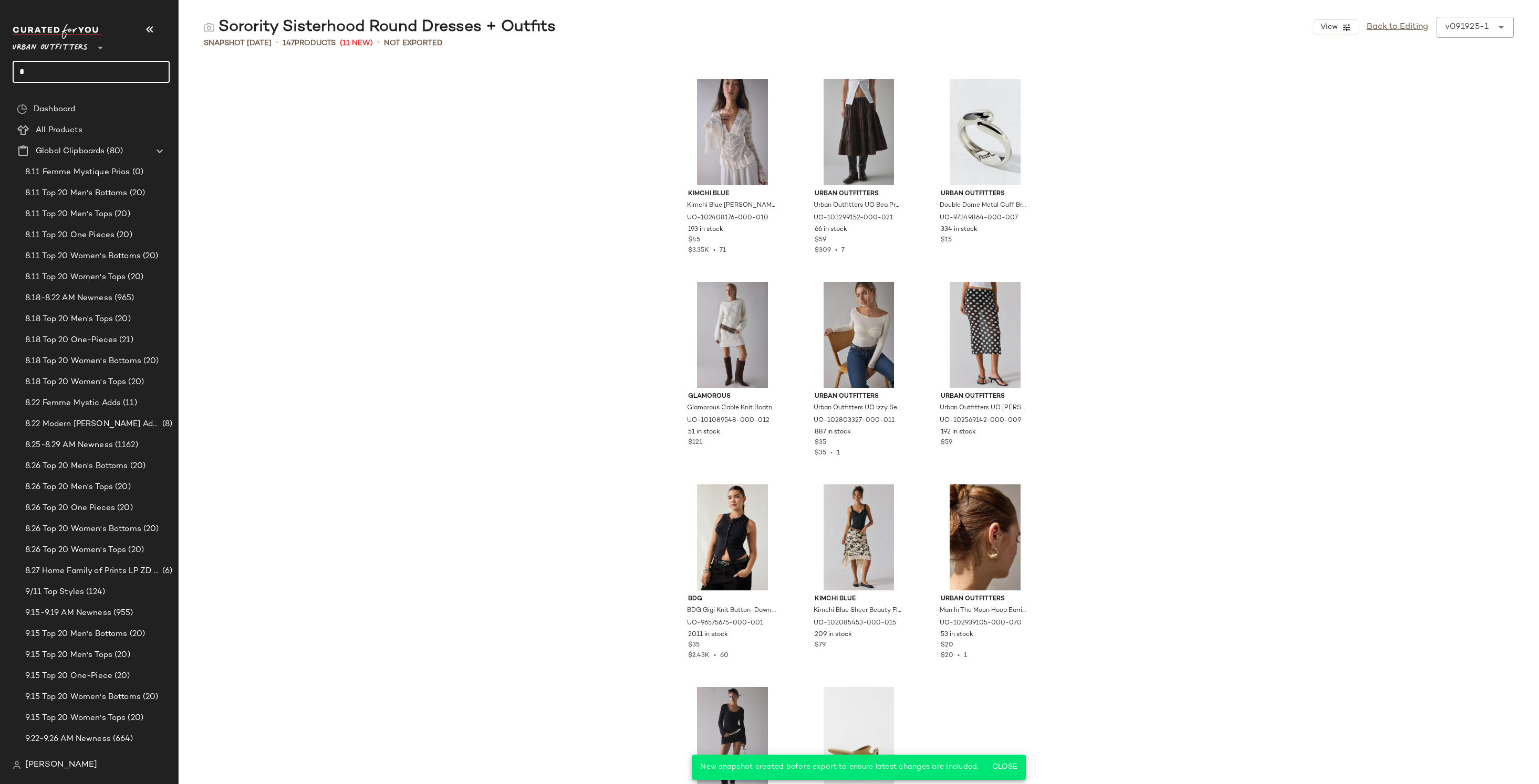
click at [141, 78] on input "*" at bounding box center [91, 72] width 157 height 22
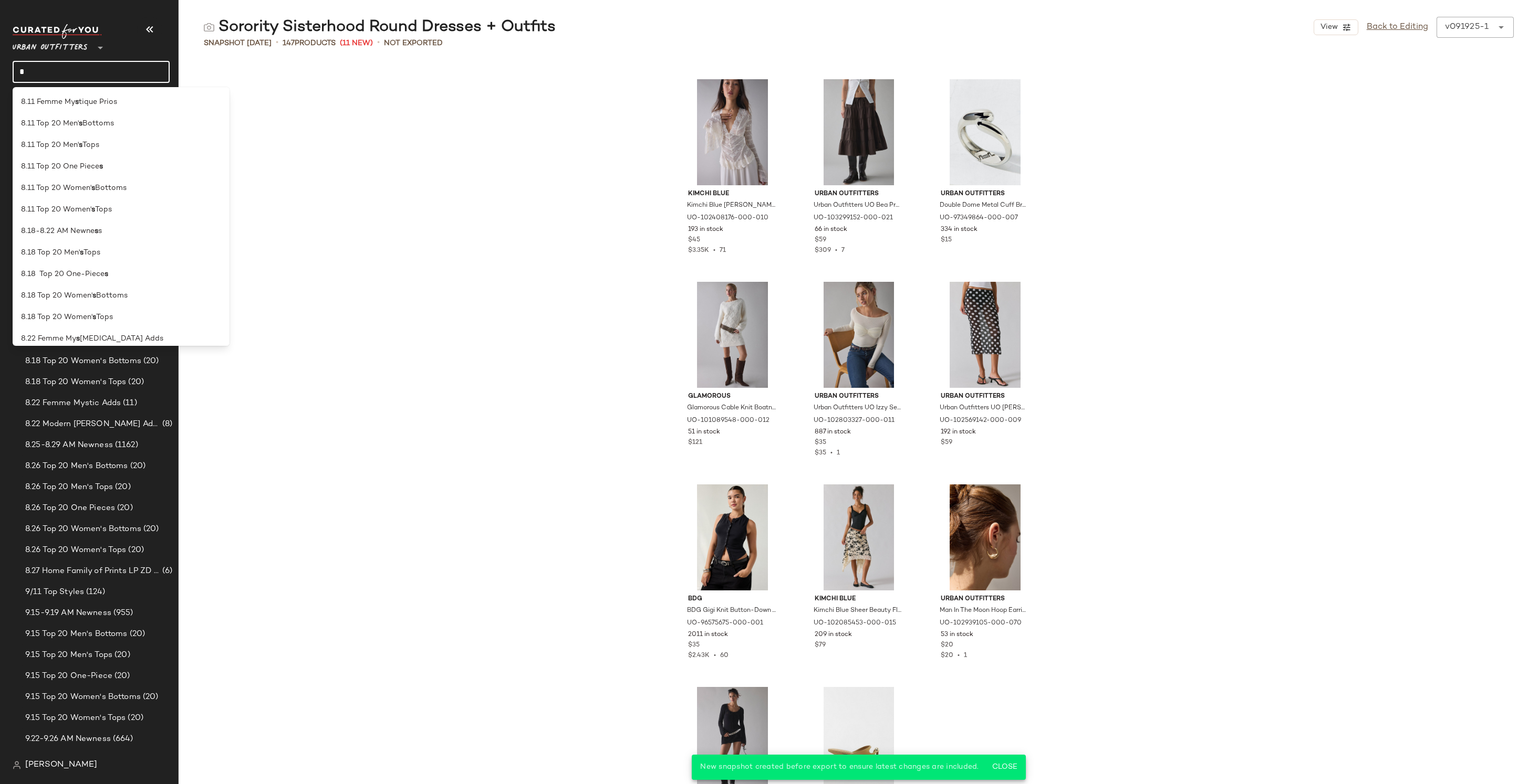
click at [141, 78] on input "*" at bounding box center [91, 72] width 157 height 22
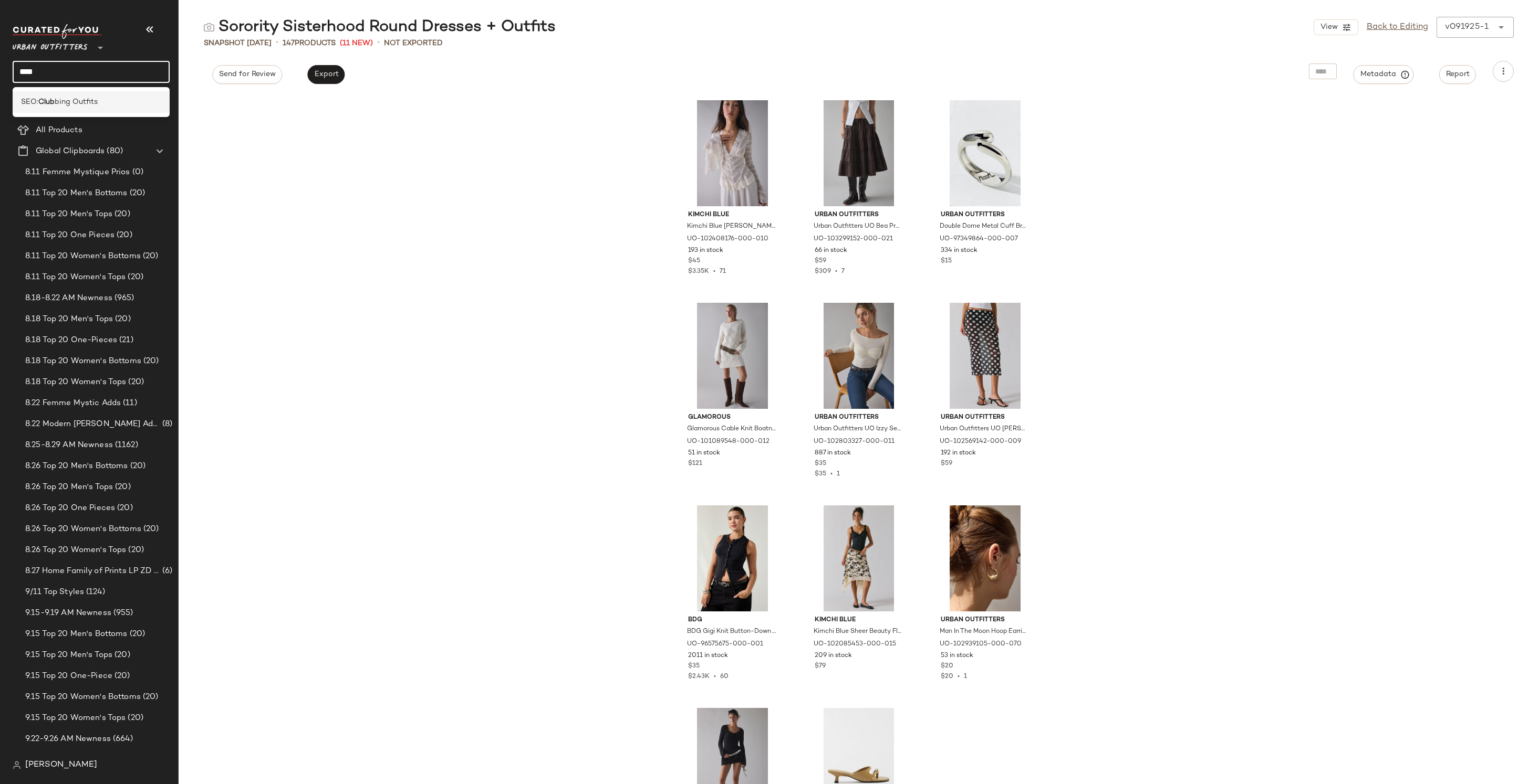
type input "****"
click at [85, 105] on span "bing Outfits" at bounding box center [76, 102] width 43 height 11
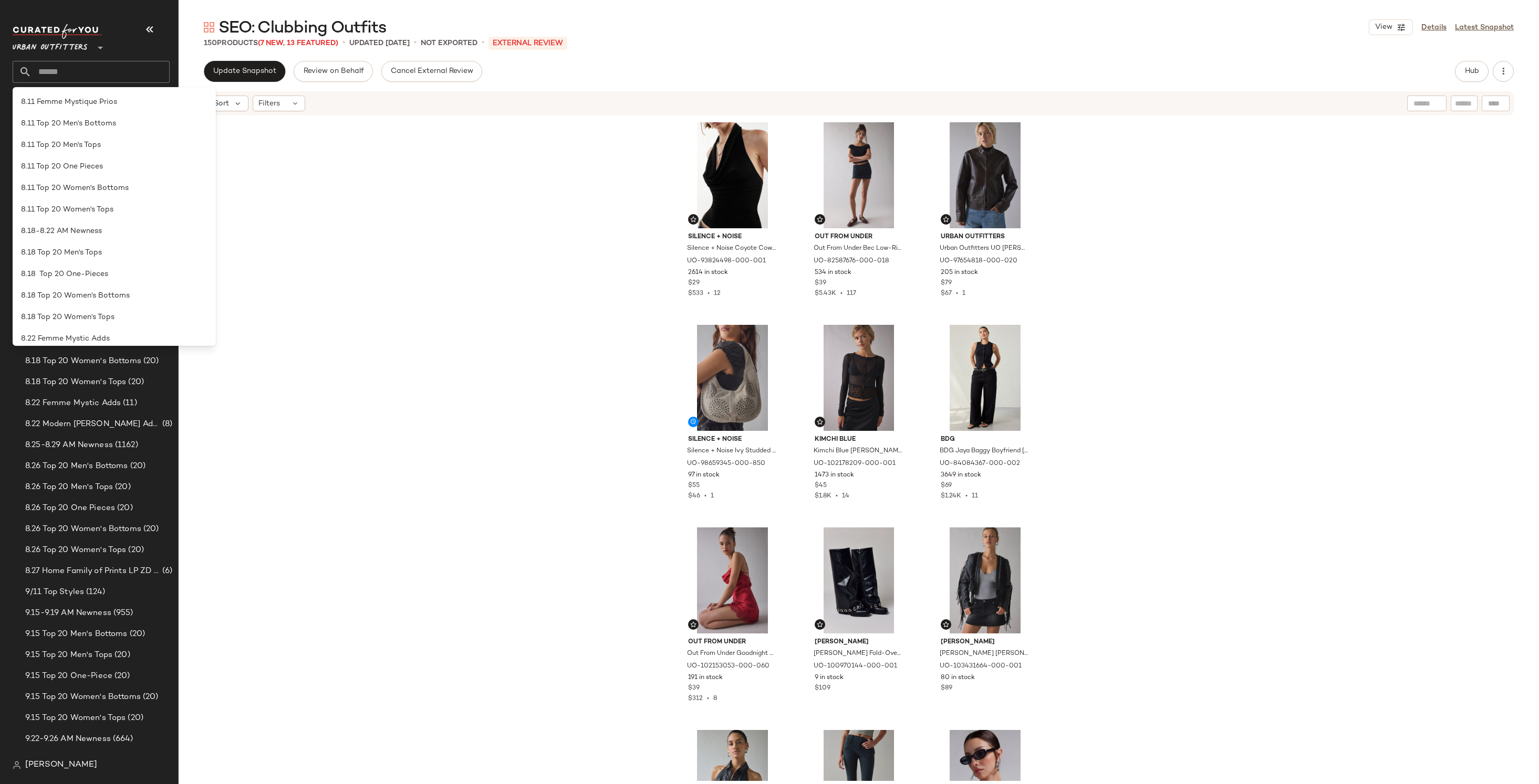
click at [68, 72] on input "text" at bounding box center [100, 72] width 138 height 22
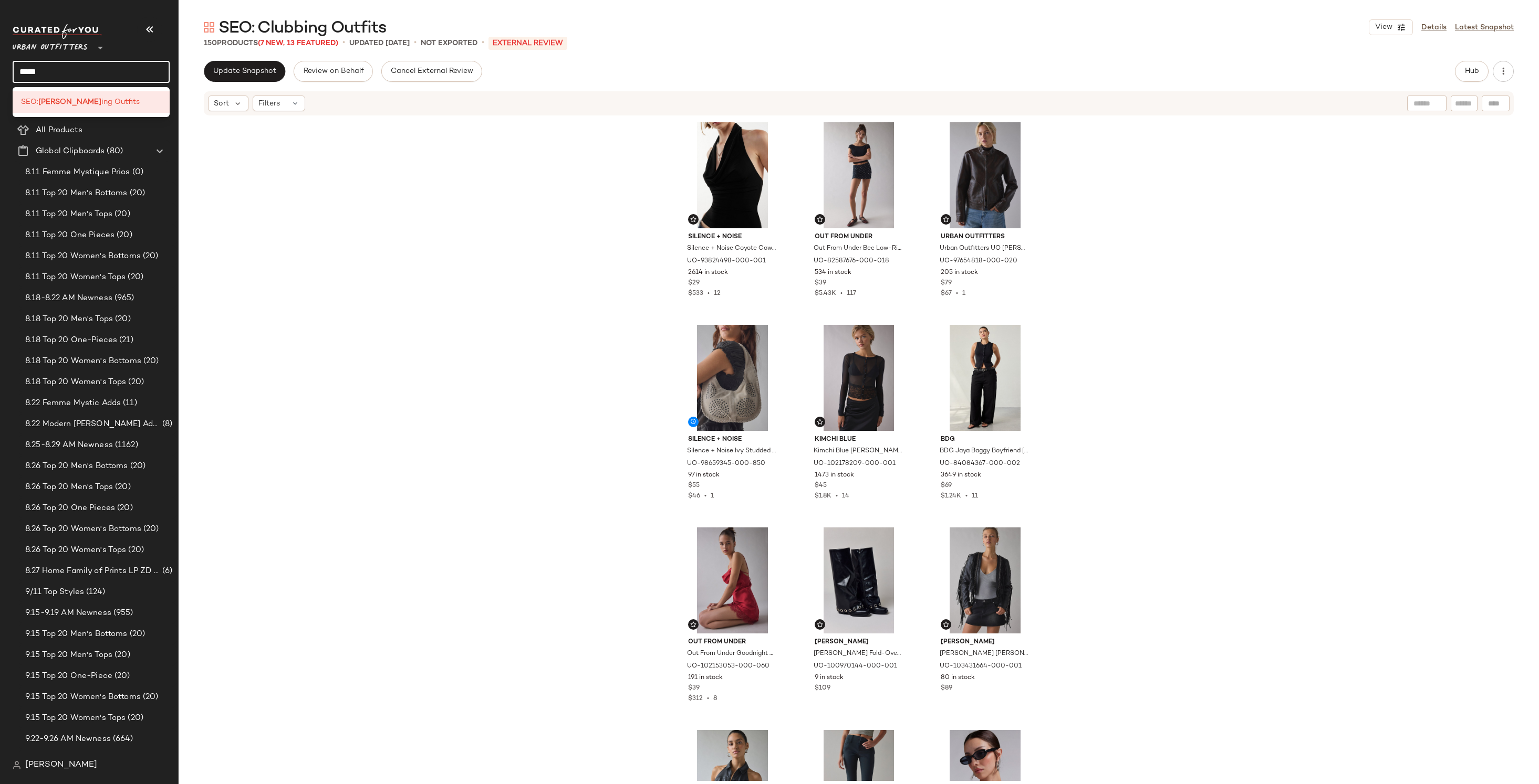
type input "*****"
click at [413, 174] on div "Silence + Noise Silence + Noise Coyote Cowl Neck Halter Top in Black, Women's a…" at bounding box center [859, 448] width 1360 height 665
click at [423, 68] on span "Cancel External Review" at bounding box center [431, 72] width 83 height 8
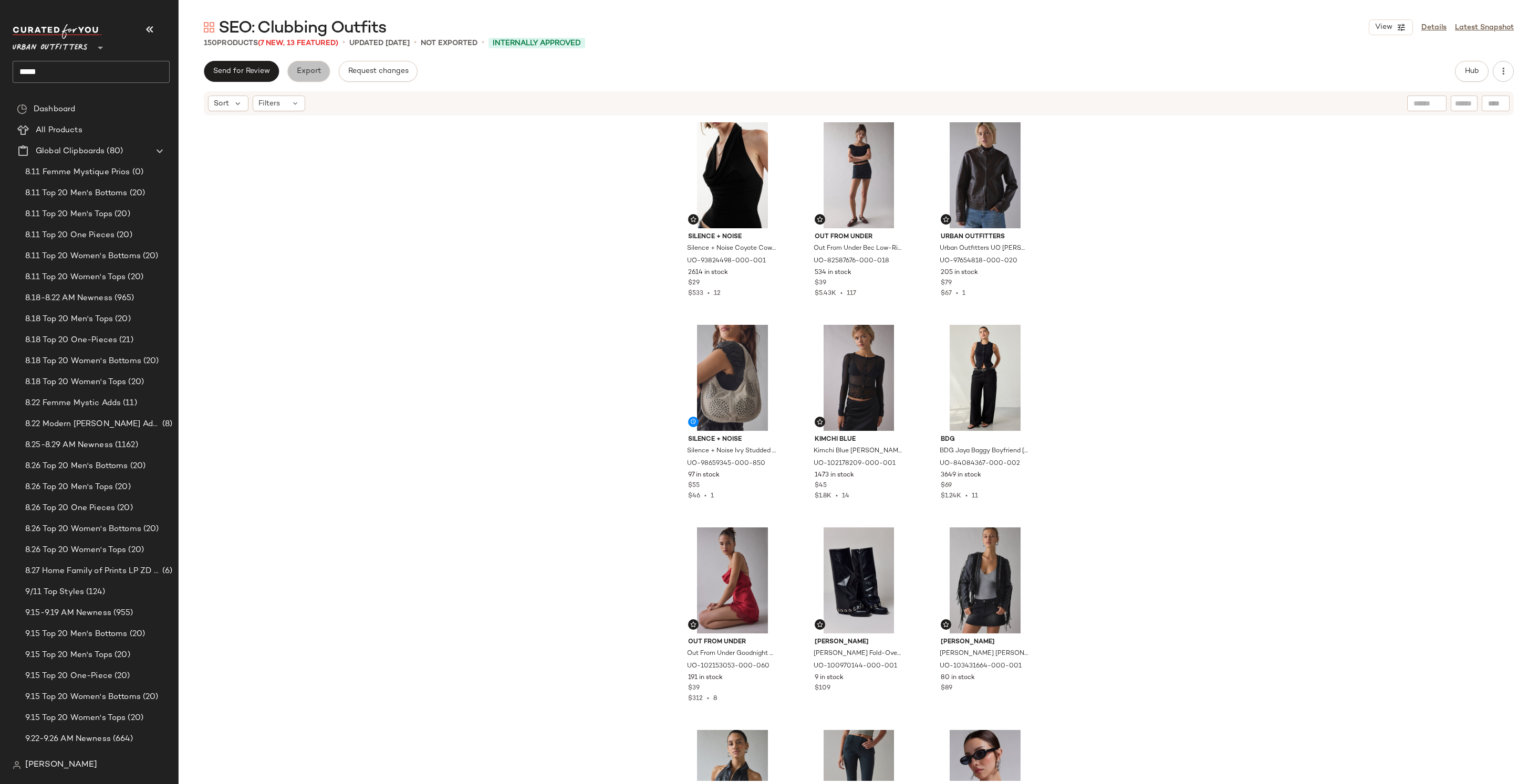
click at [309, 72] on span "Export" at bounding box center [308, 72] width 24 height 8
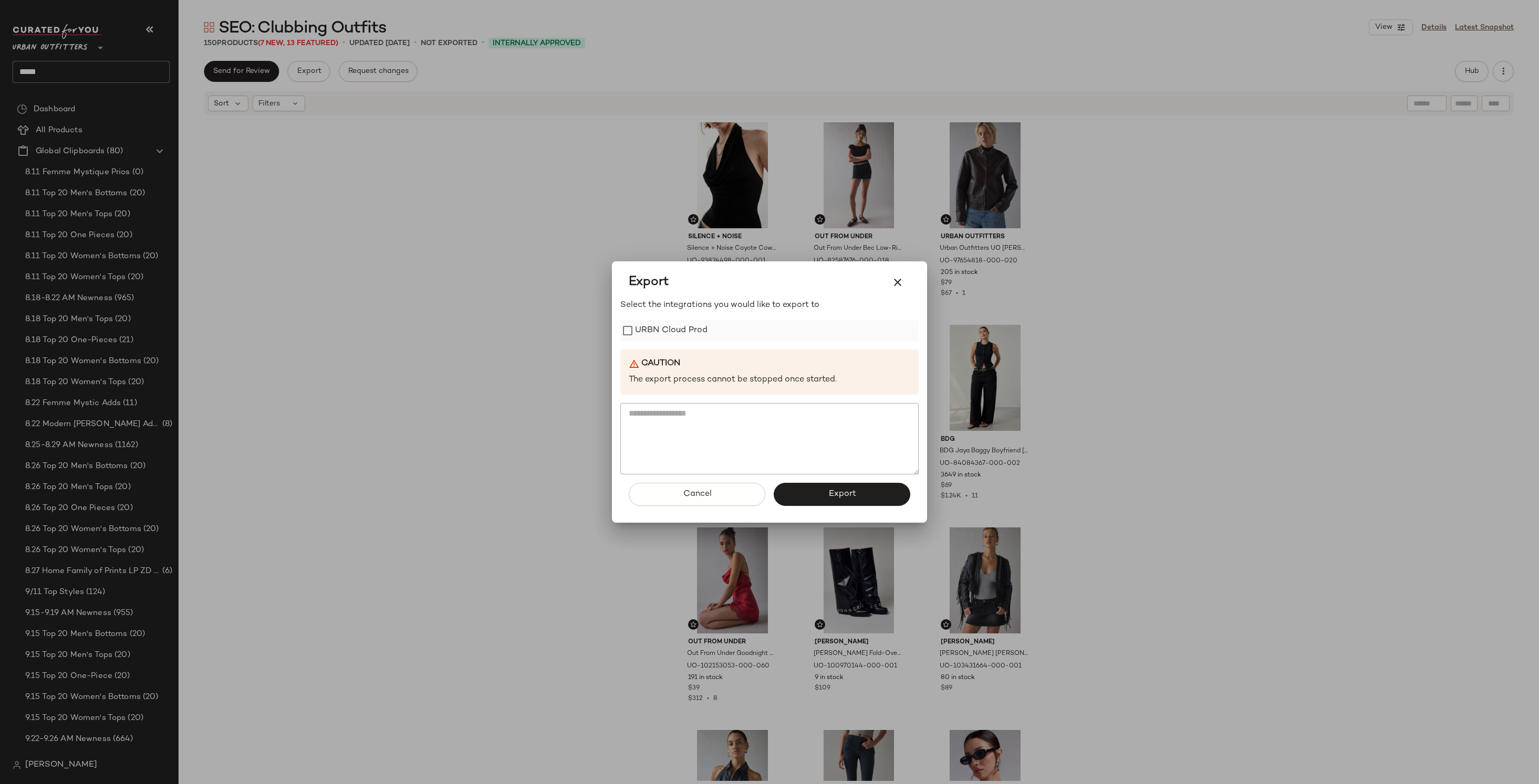
click at [685, 328] on label "URBN Cloud Prod" at bounding box center [671, 330] width 72 height 21
click at [846, 500] on button "Export" at bounding box center [842, 494] width 137 height 23
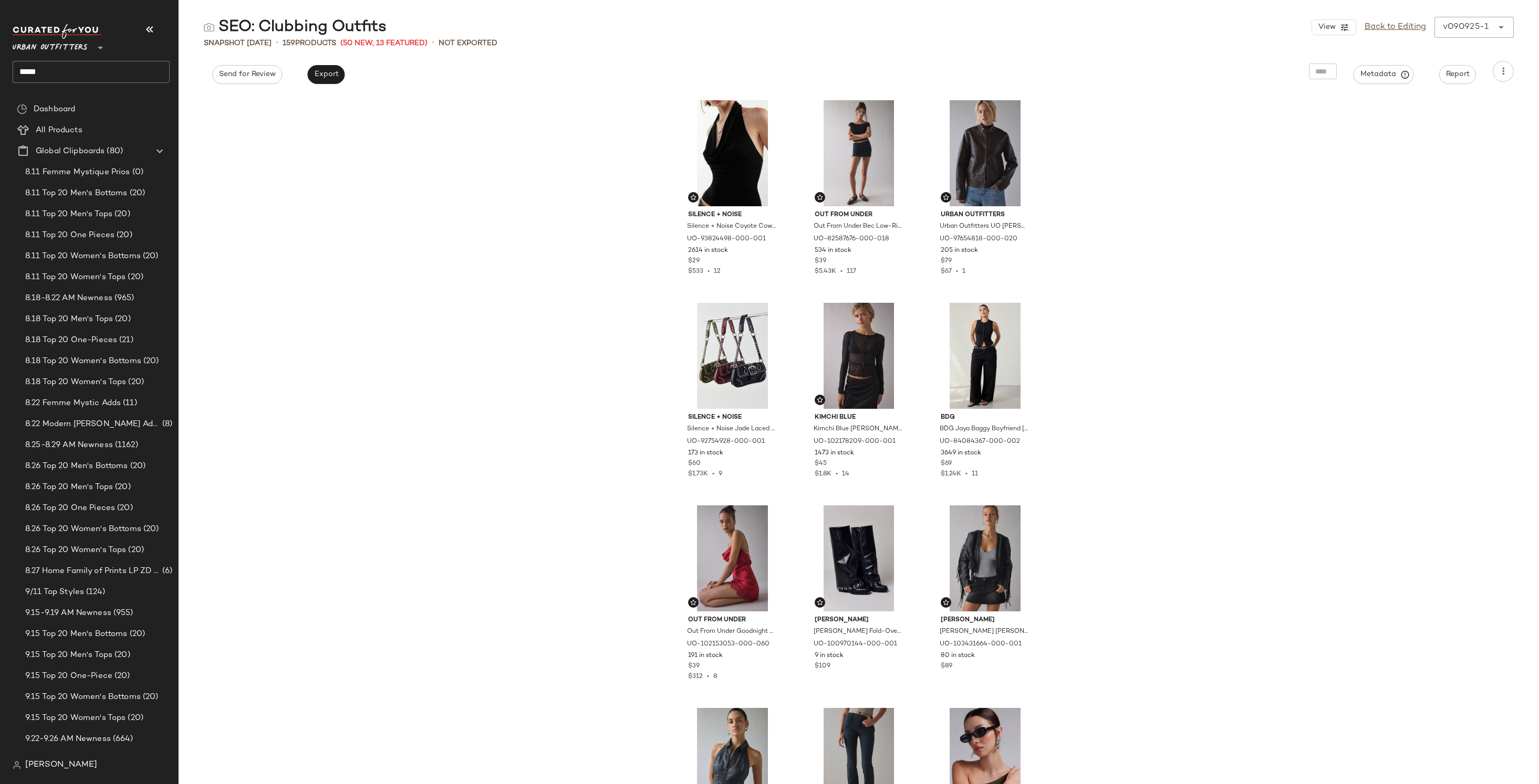
click at [83, 47] on span "Urban Outfitters" at bounding box center [50, 45] width 75 height 19
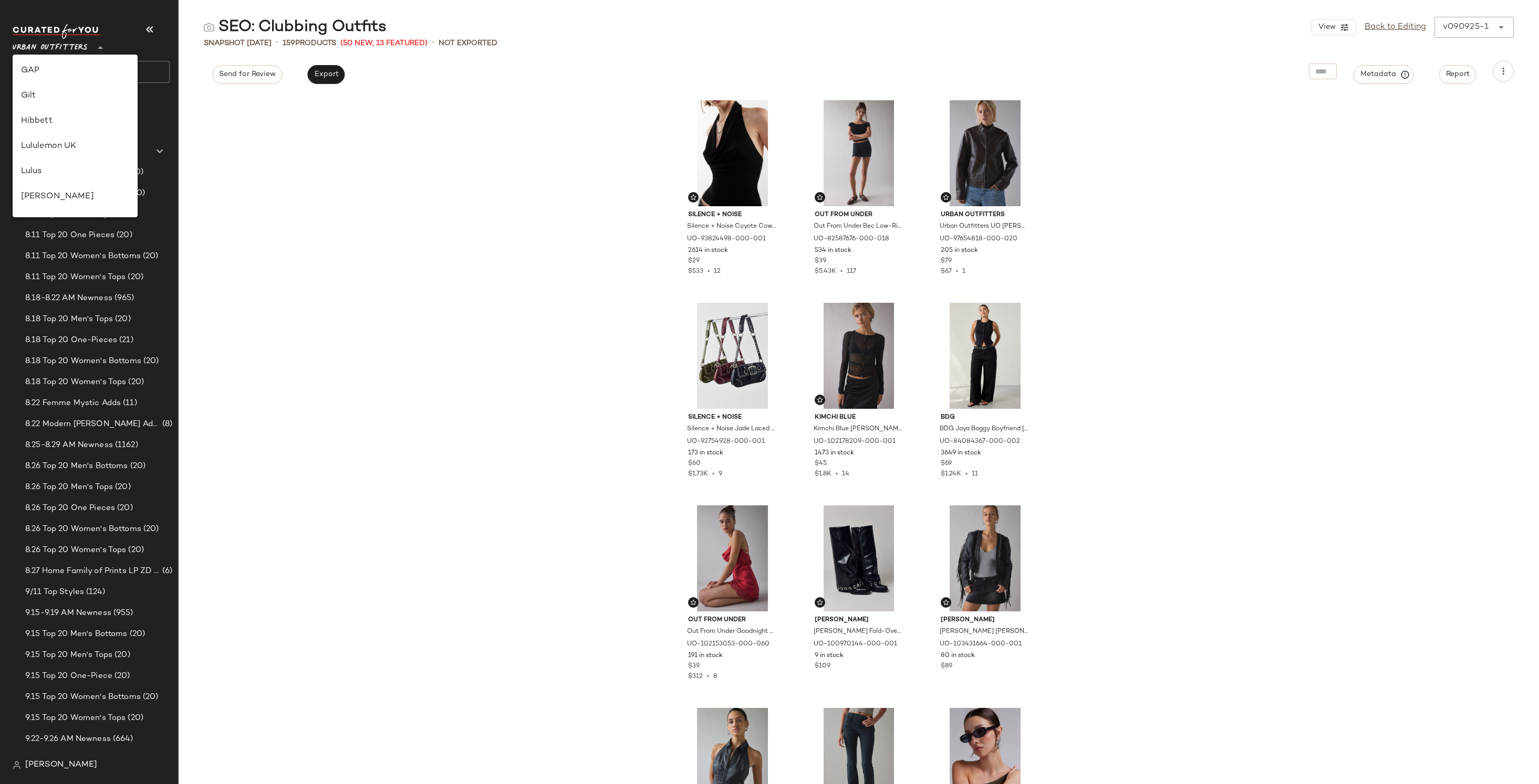
scroll to position [242, 0]
click at [65, 146] on div "Lululemon UK" at bounding box center [75, 157] width 125 height 25
type input "**"
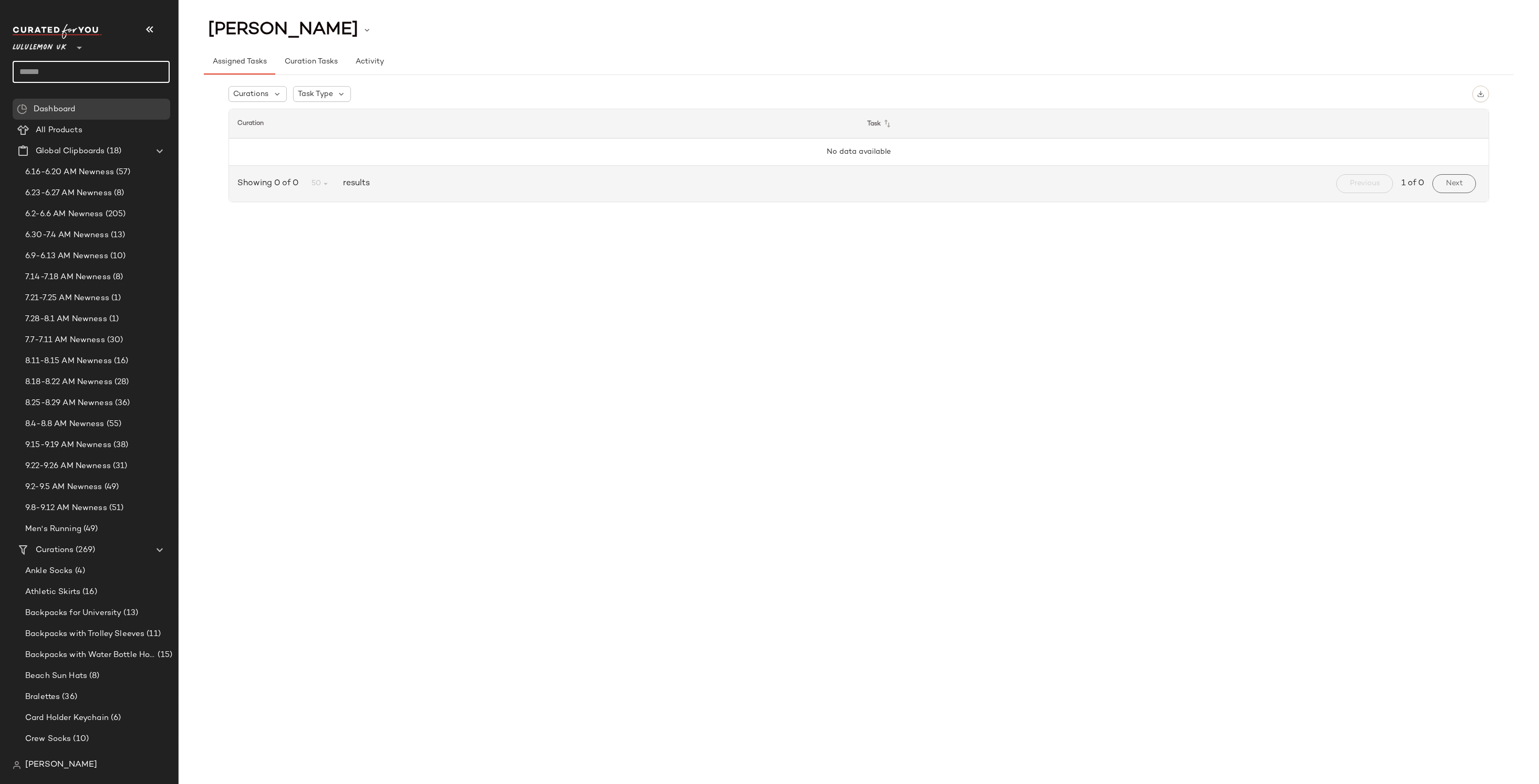
click at [88, 76] on input "text" at bounding box center [91, 72] width 157 height 22
type input "***"
click at [88, 119] on div "Women's Gil ets" at bounding box center [91, 124] width 140 height 11
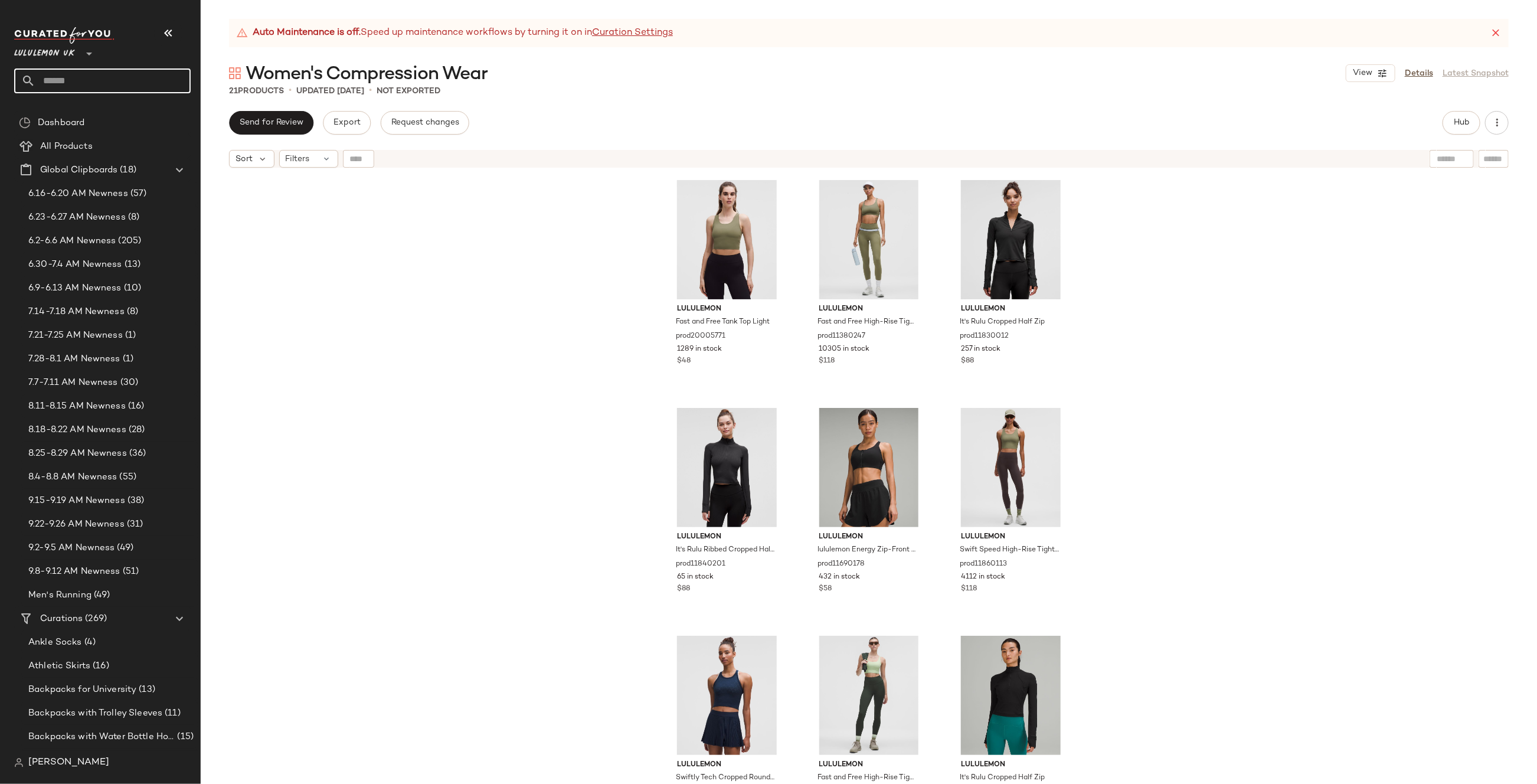
click at [103, 87] on input "text" at bounding box center [113, 81] width 155 height 25
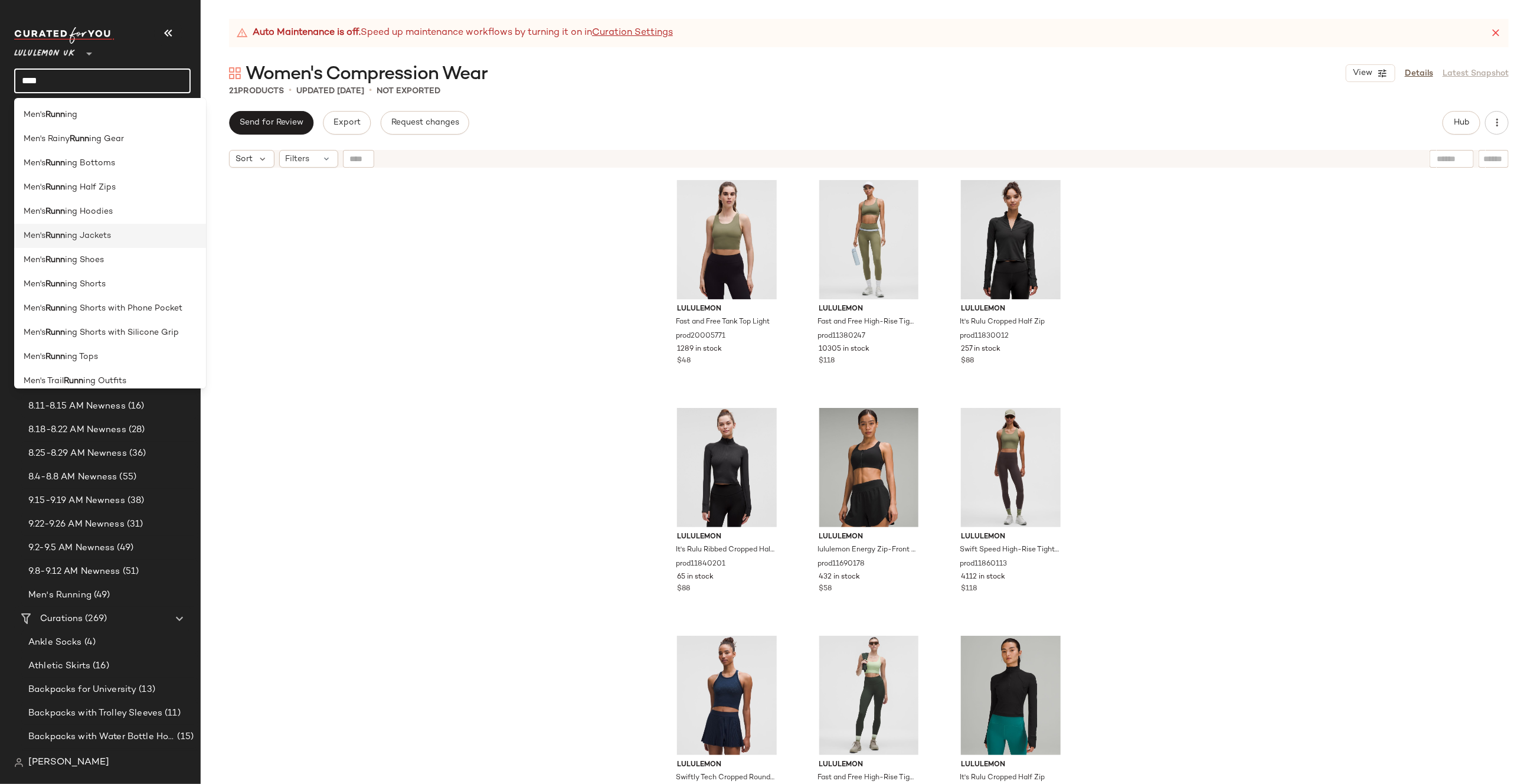
type input "****"
click at [100, 233] on span "ing Jackets" at bounding box center [88, 236] width 46 height 12
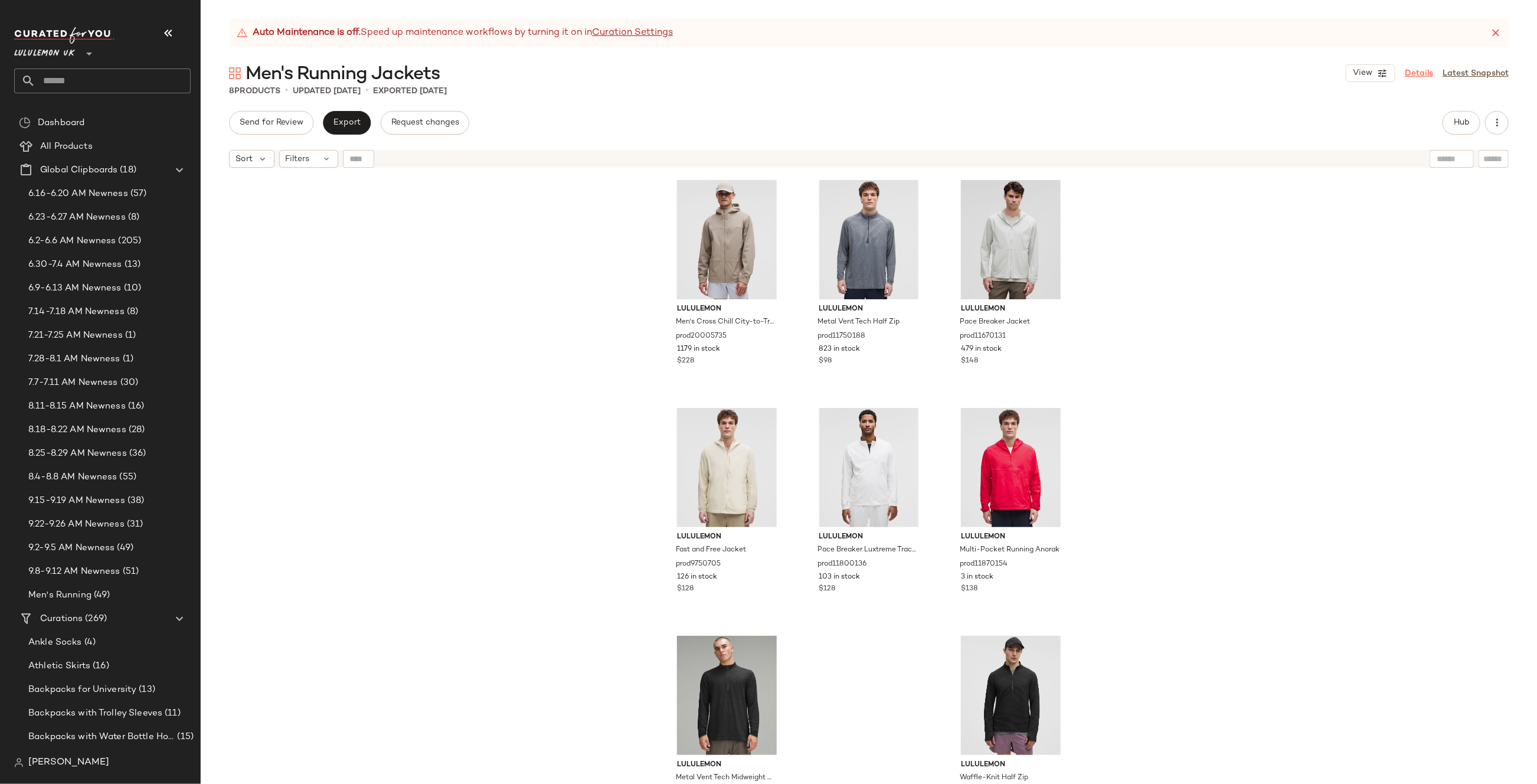
click at [1419, 76] on link "Details" at bounding box center [1419, 73] width 28 height 12
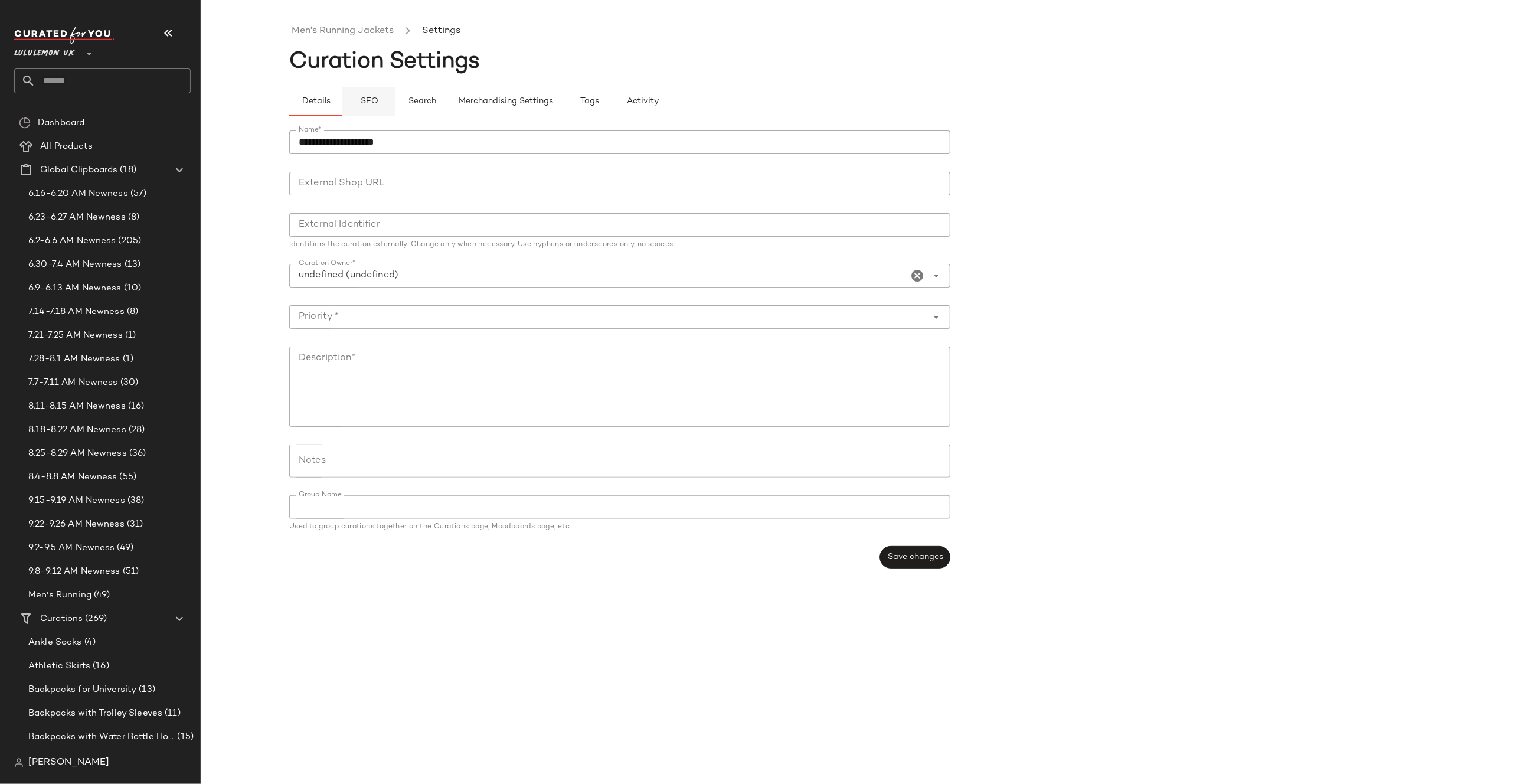
click at [375, 99] on span "SEO" at bounding box center [368, 101] width 18 height 9
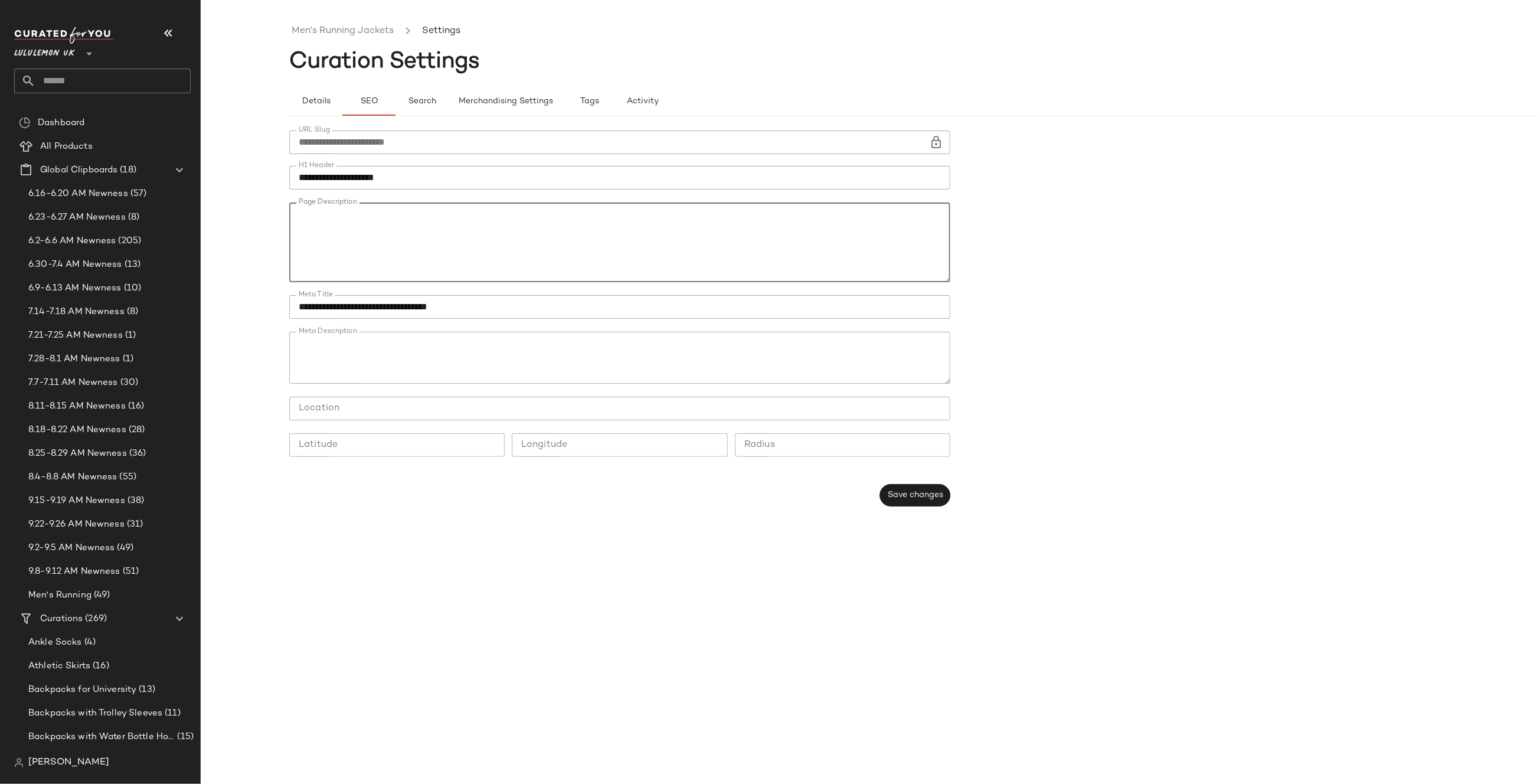
scroll to position [254, 0]
drag, startPoint x: 295, startPoint y: 209, endPoint x: 600, endPoint y: 389, distance: 354.2
click at [600, 389] on div "**********" at bounding box center [620, 300] width 661 height 340
paste textarea "**********"
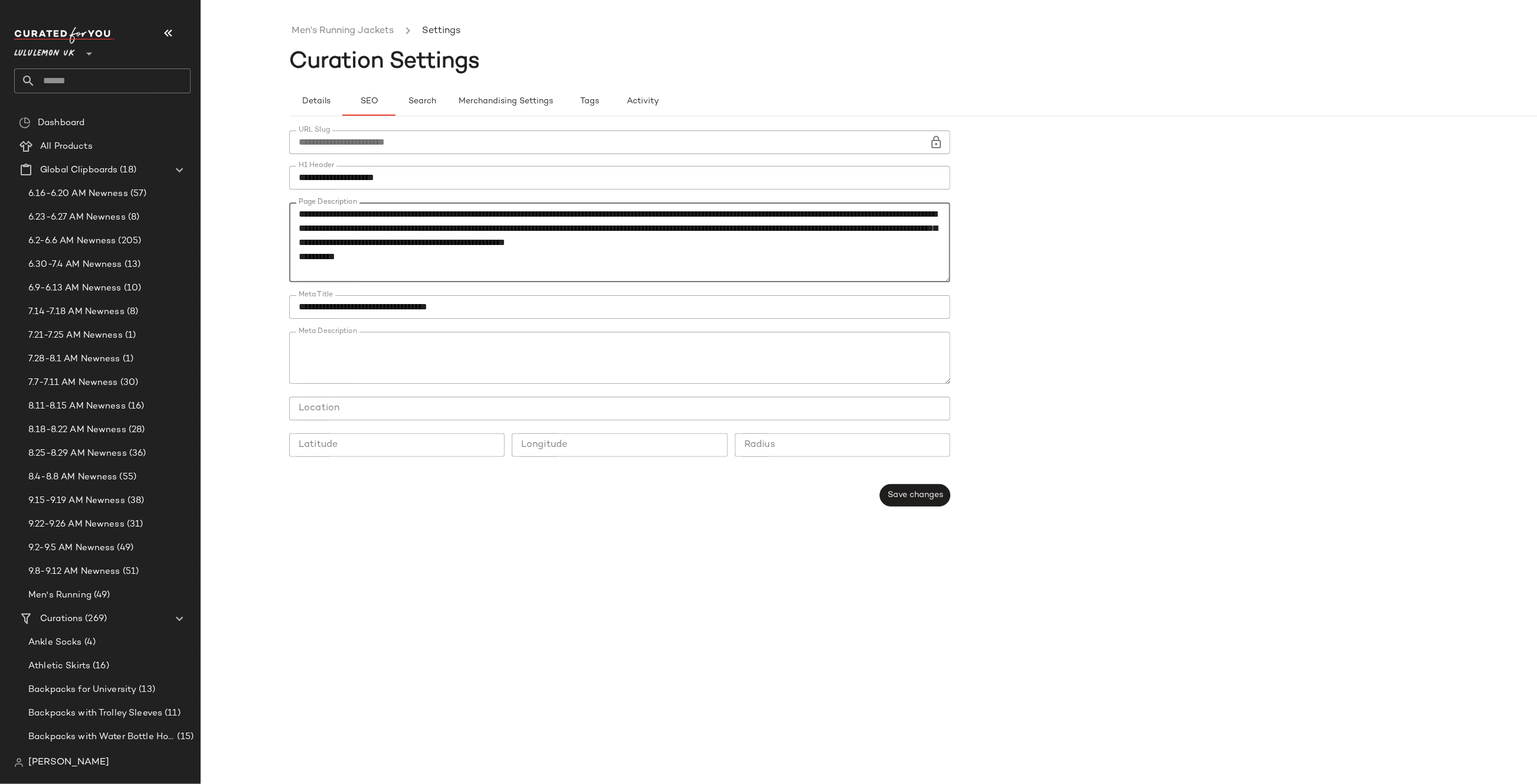
scroll to position [319, 0]
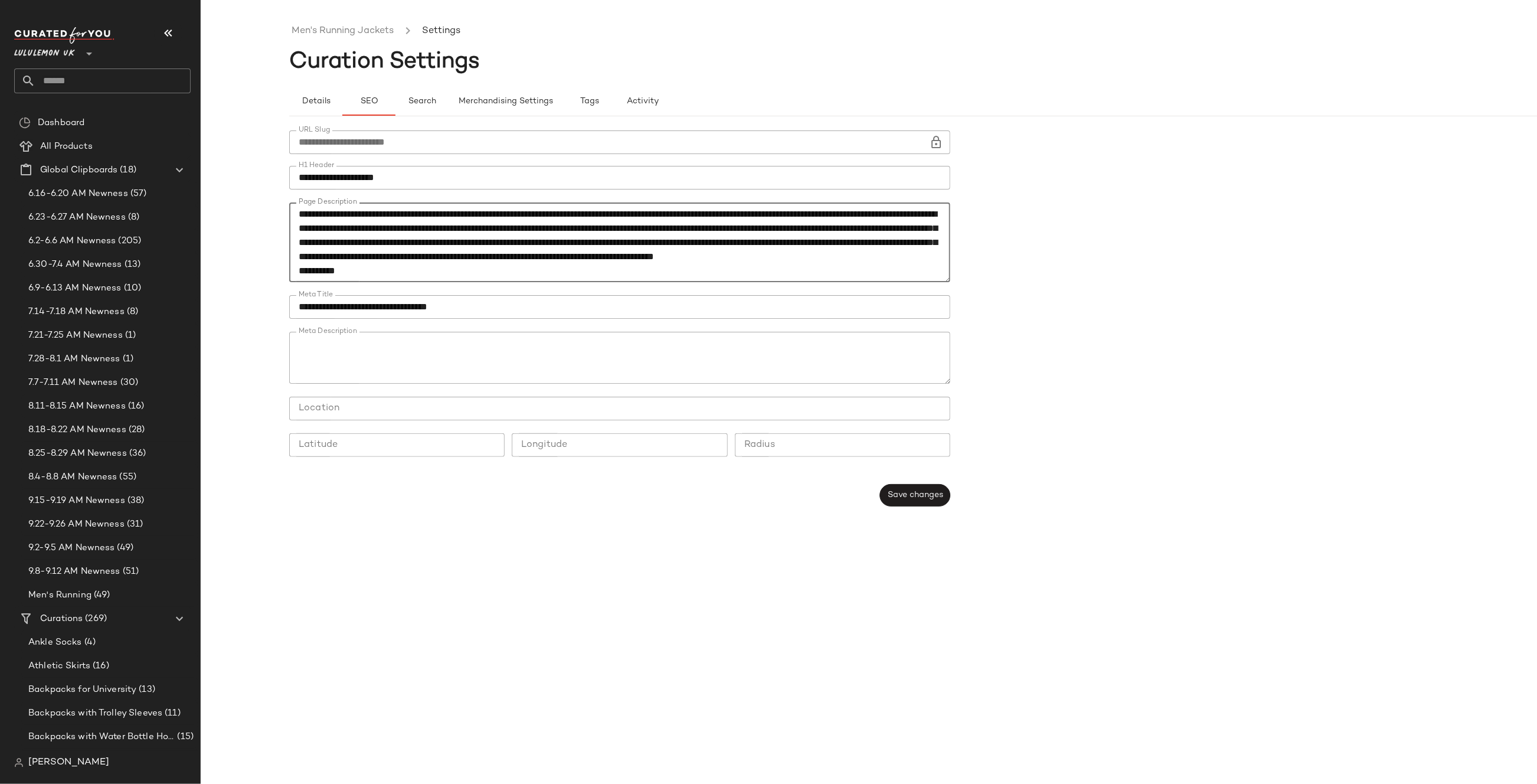
click at [793, 272] on textarea "Page Description" at bounding box center [620, 243] width 661 height 81
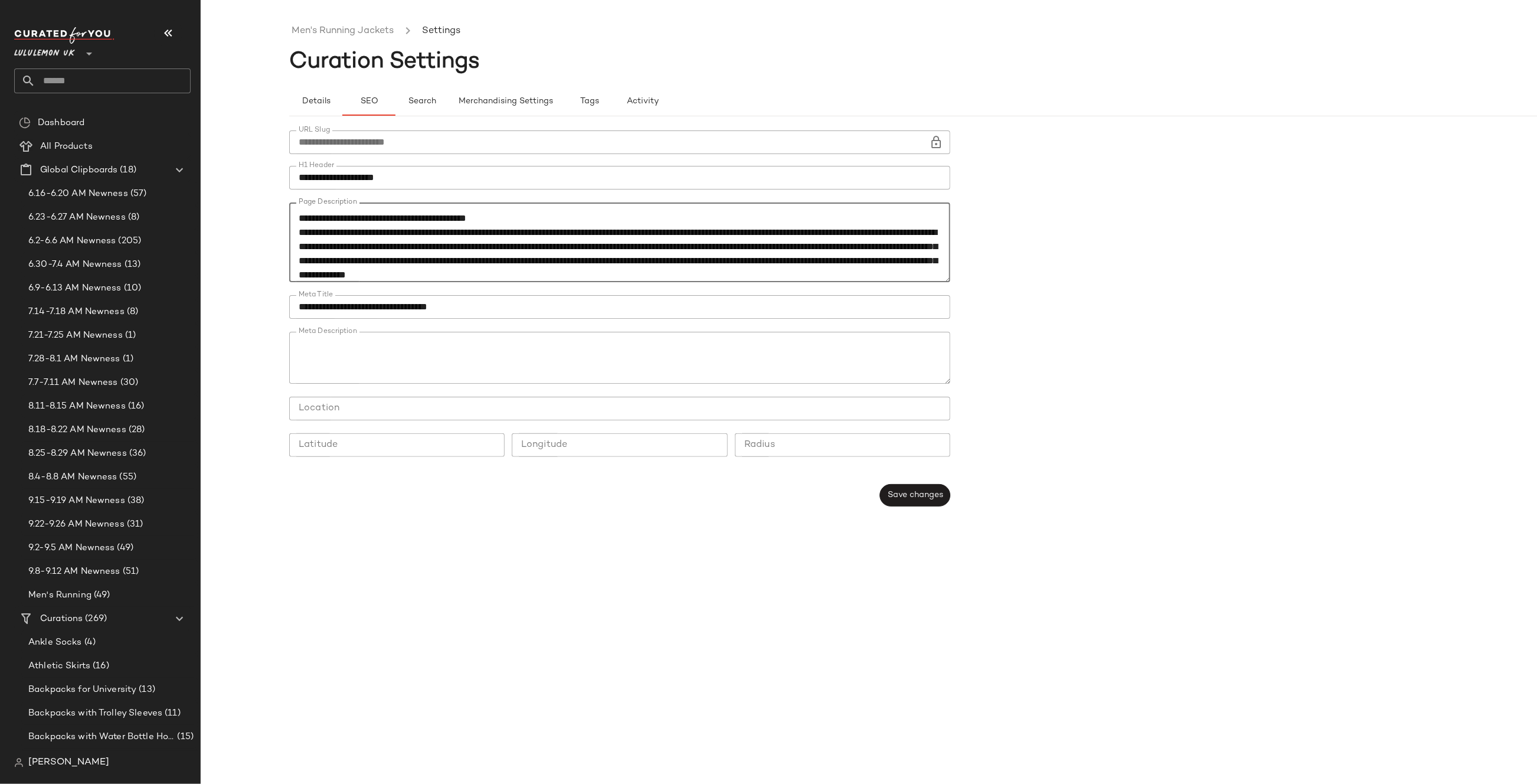
scroll to position [0, 0]
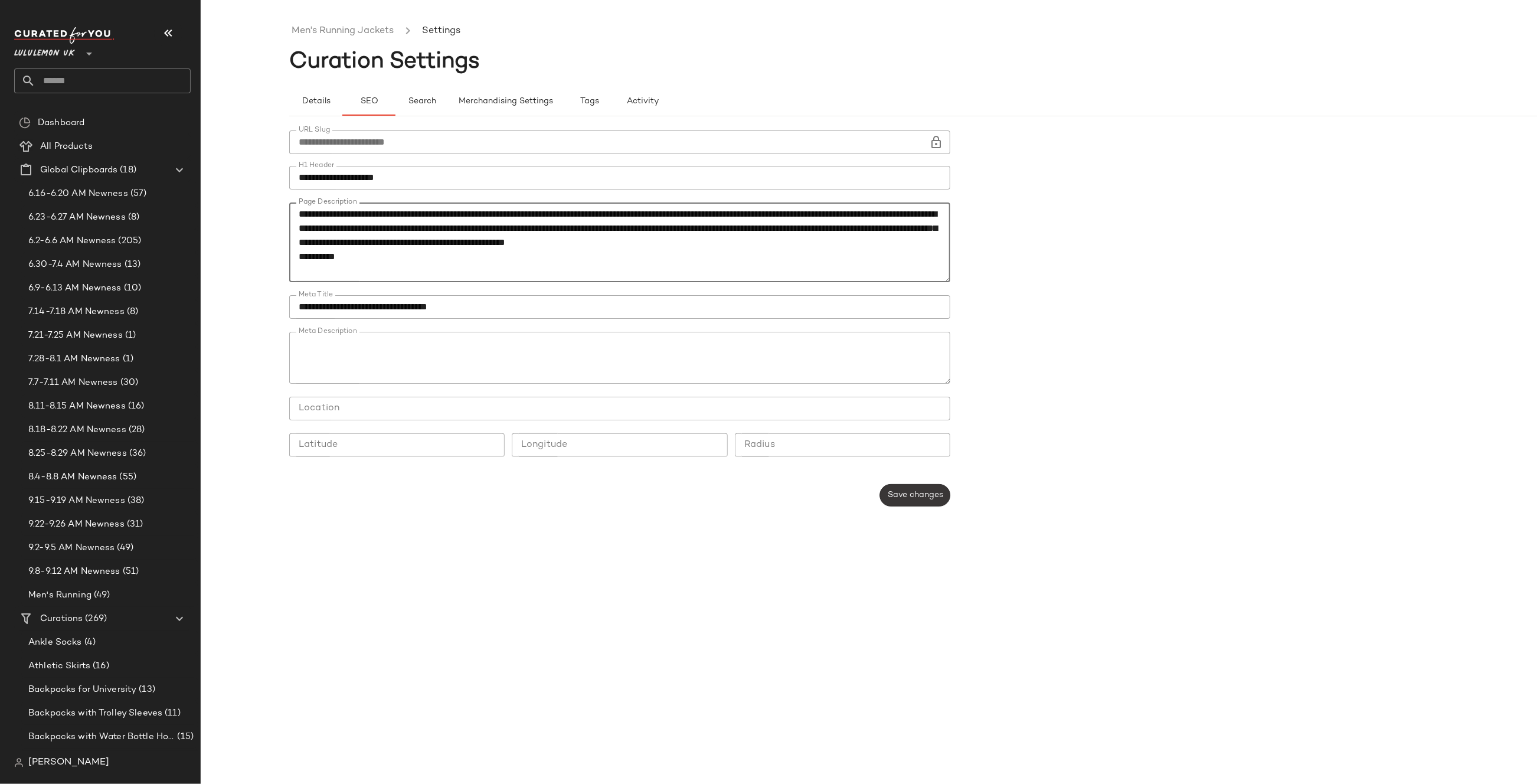
type textarea "**********"
click at [924, 487] on button "Save changes" at bounding box center [915, 495] width 71 height 22
click at [338, 35] on link "Men's Running Jackets" at bounding box center [342, 31] width 102 height 15
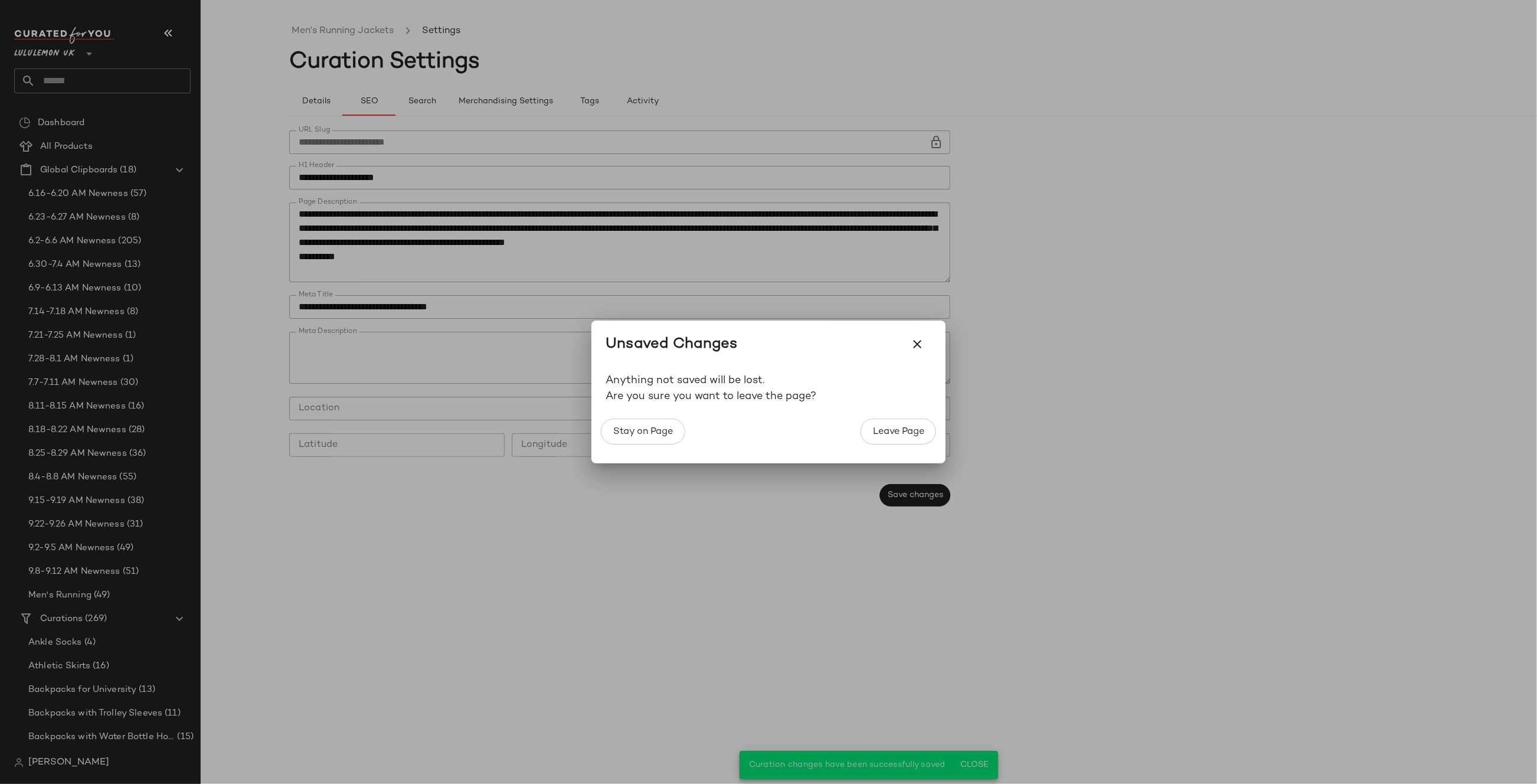
click at [665, 426] on span "Stay on Page" at bounding box center [643, 432] width 60 height 11
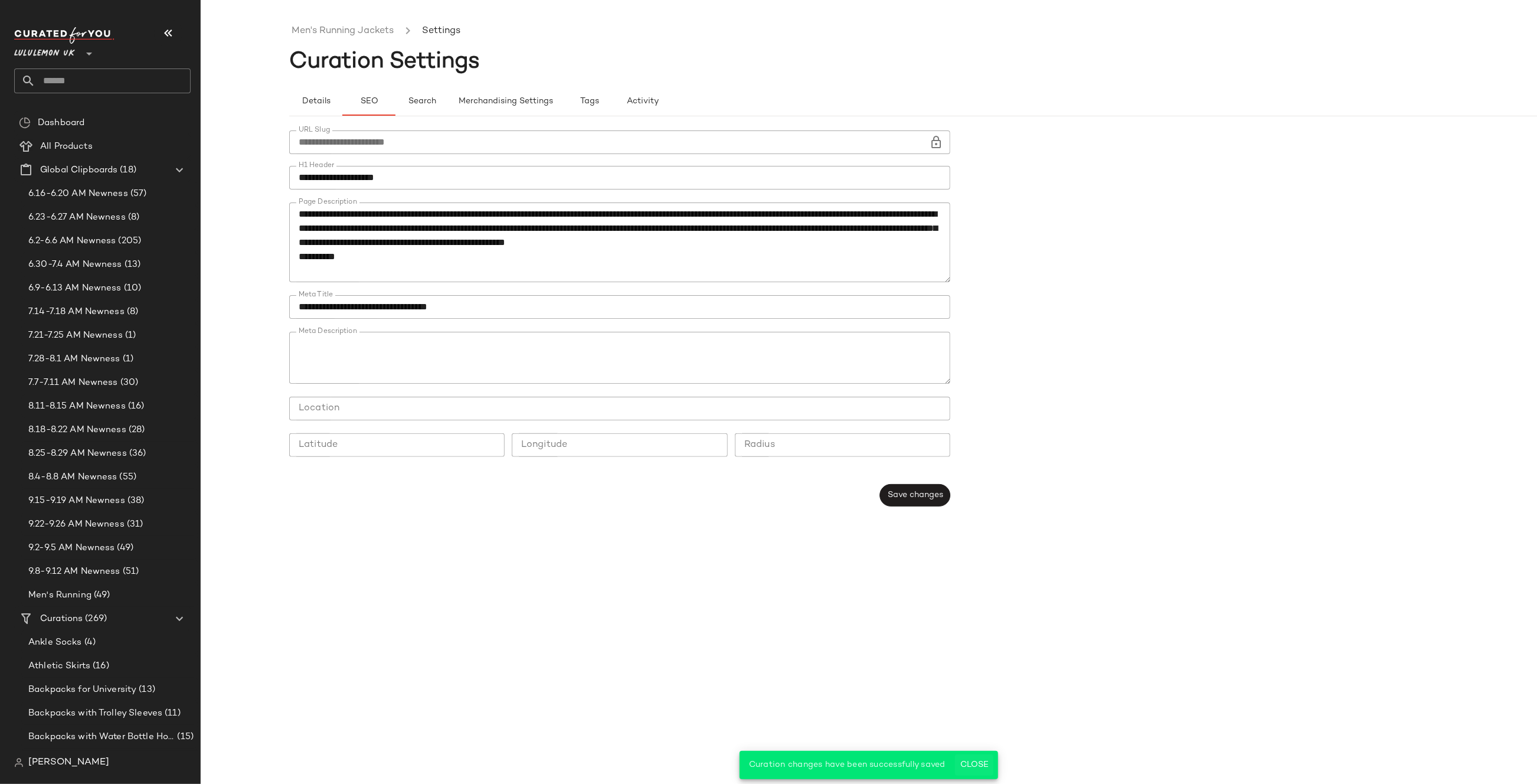
click at [978, 764] on span "Close" at bounding box center [974, 765] width 29 height 9
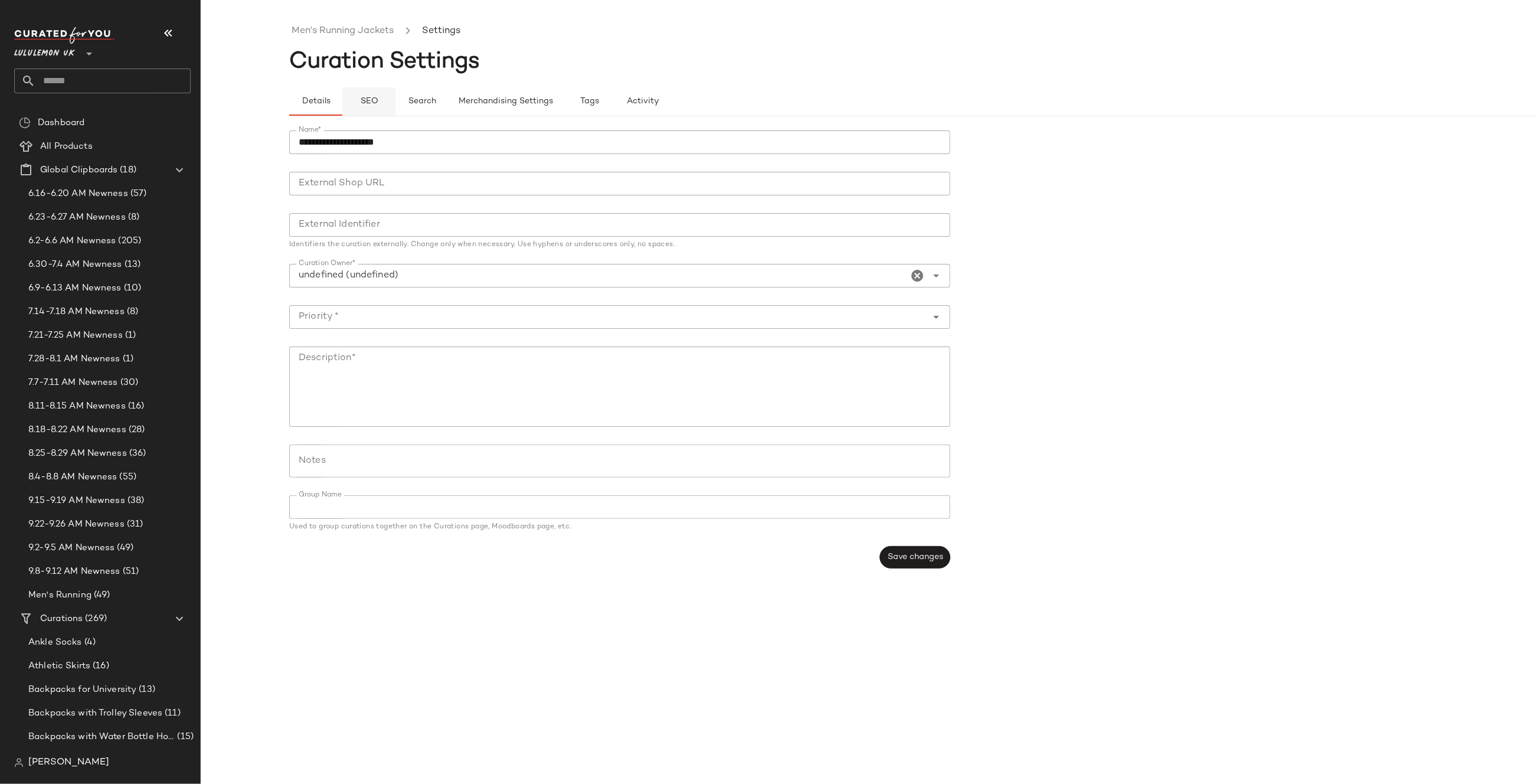
click at [356, 97] on button "SEO" at bounding box center [369, 101] width 53 height 28
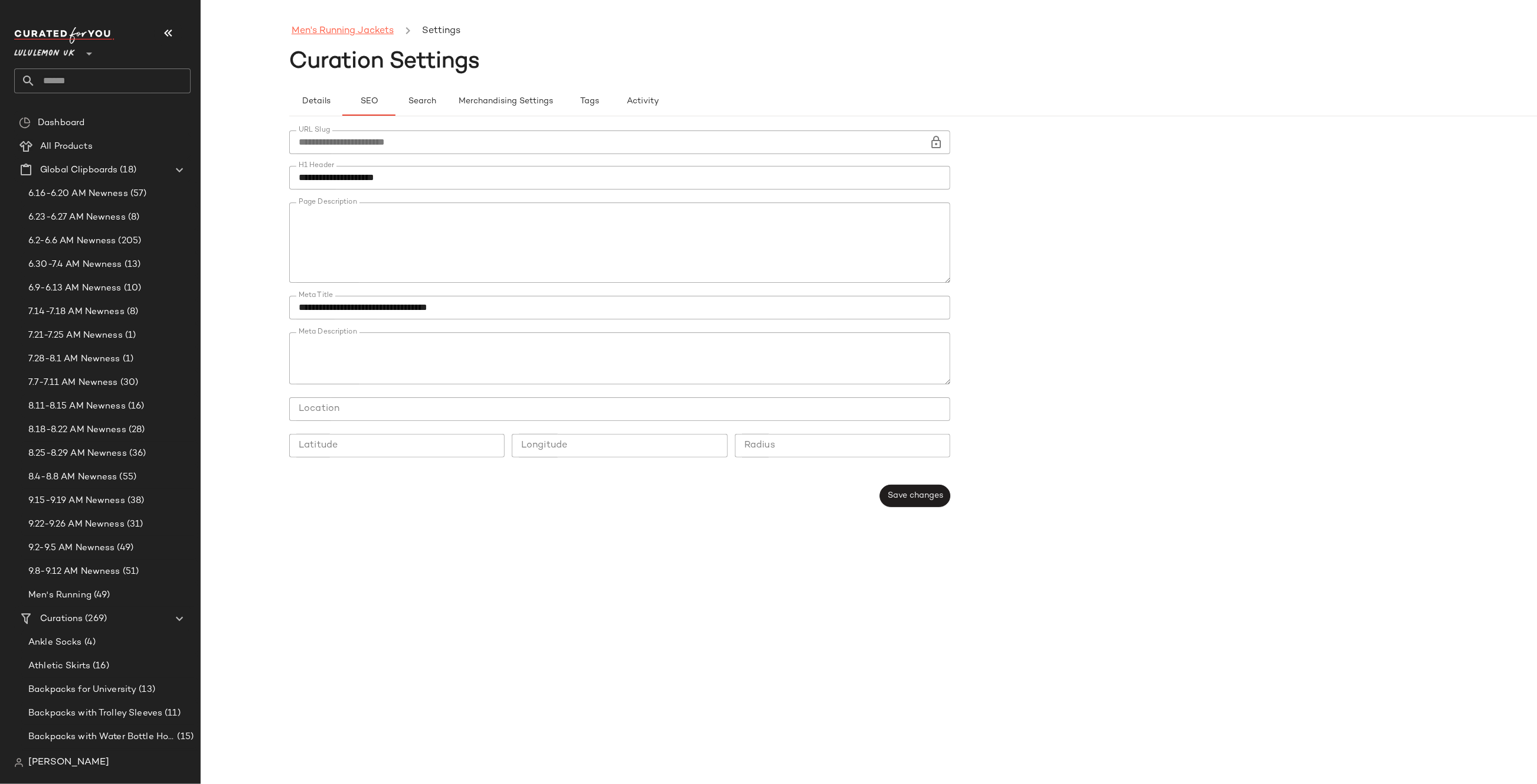
click at [367, 33] on link "Men's Running Jackets" at bounding box center [342, 31] width 102 height 15
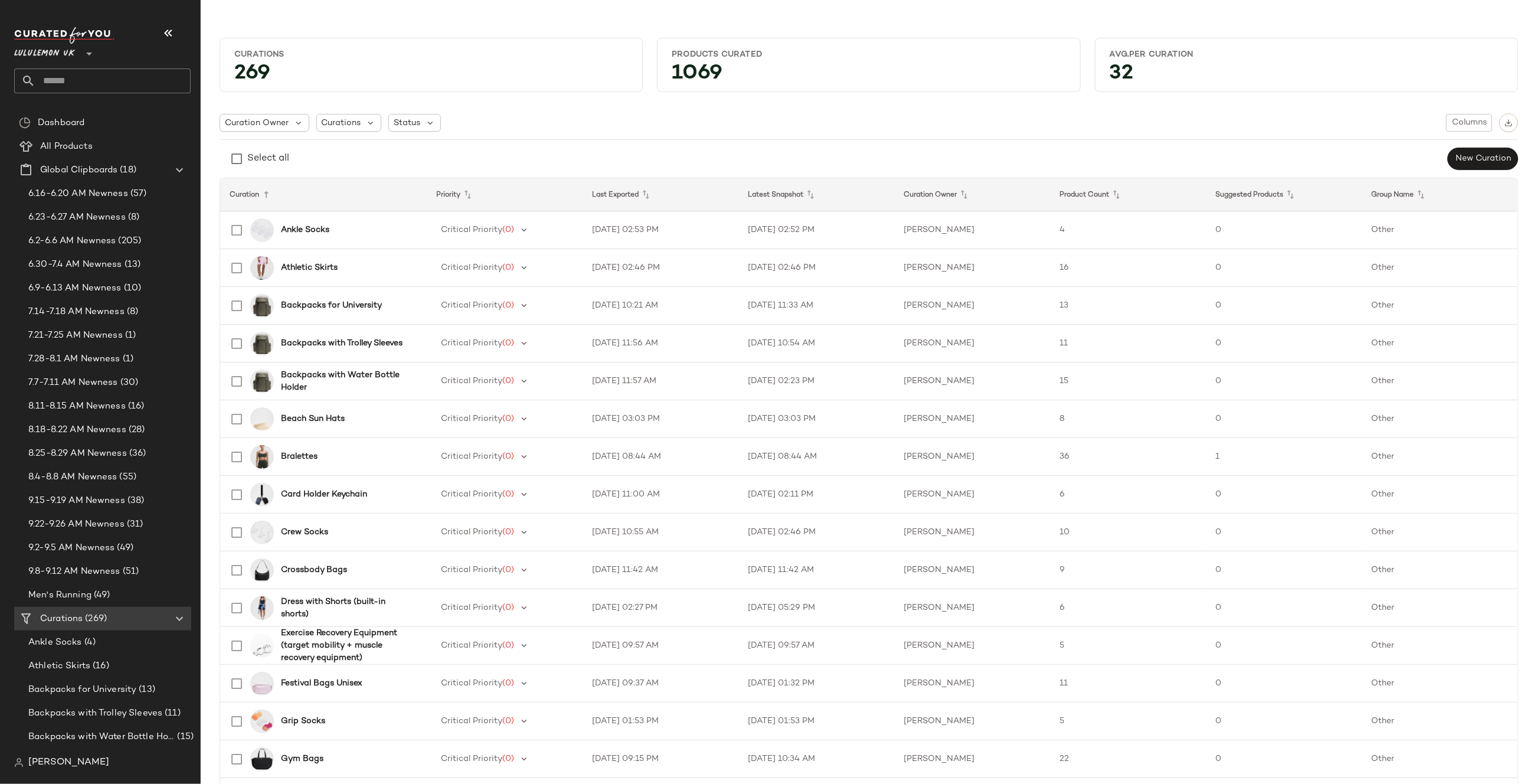
click at [99, 91] on input "text" at bounding box center [113, 81] width 155 height 25
type input "*"
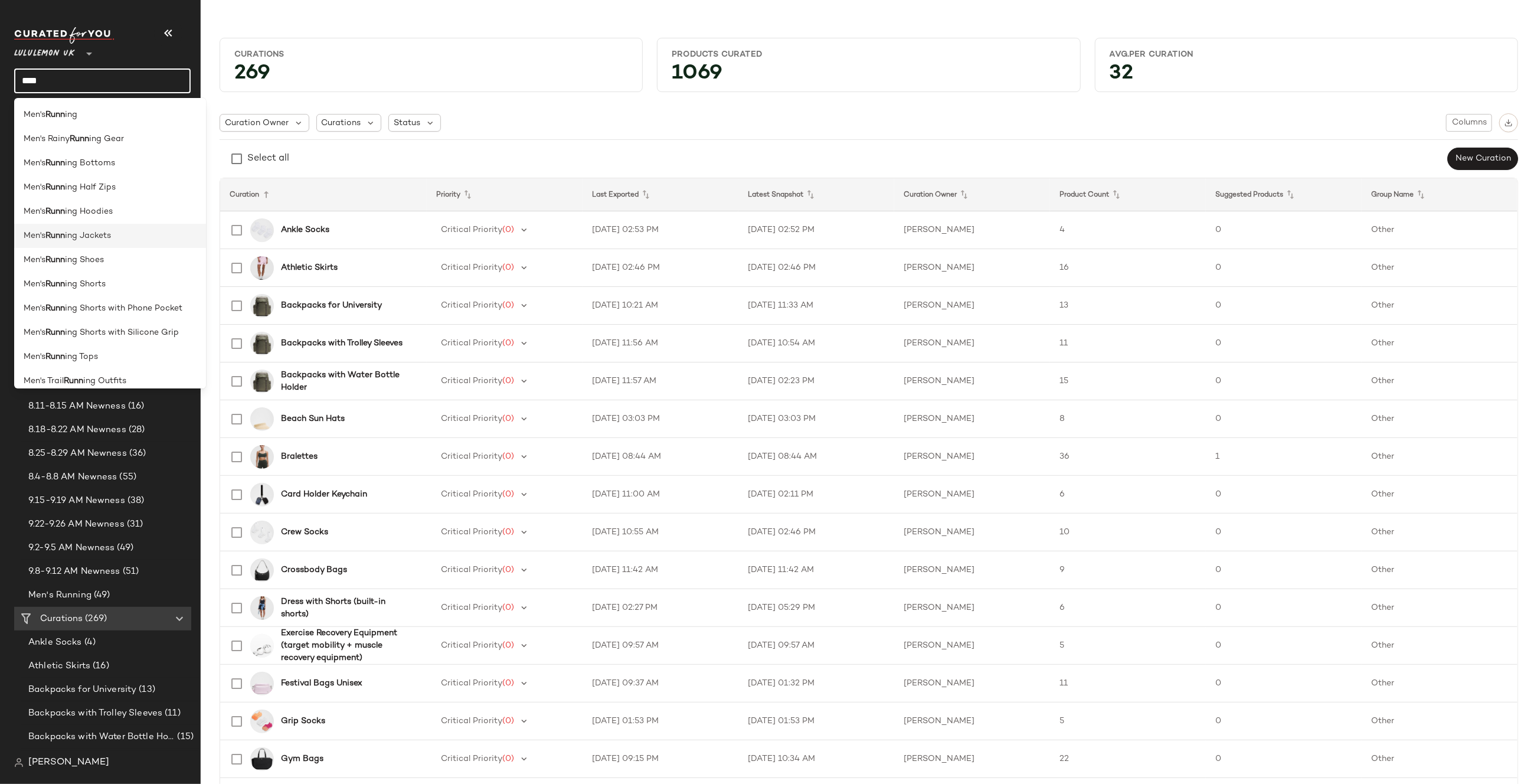
type input "****"
click at [89, 234] on span "ing Jackets" at bounding box center [88, 236] width 46 height 12
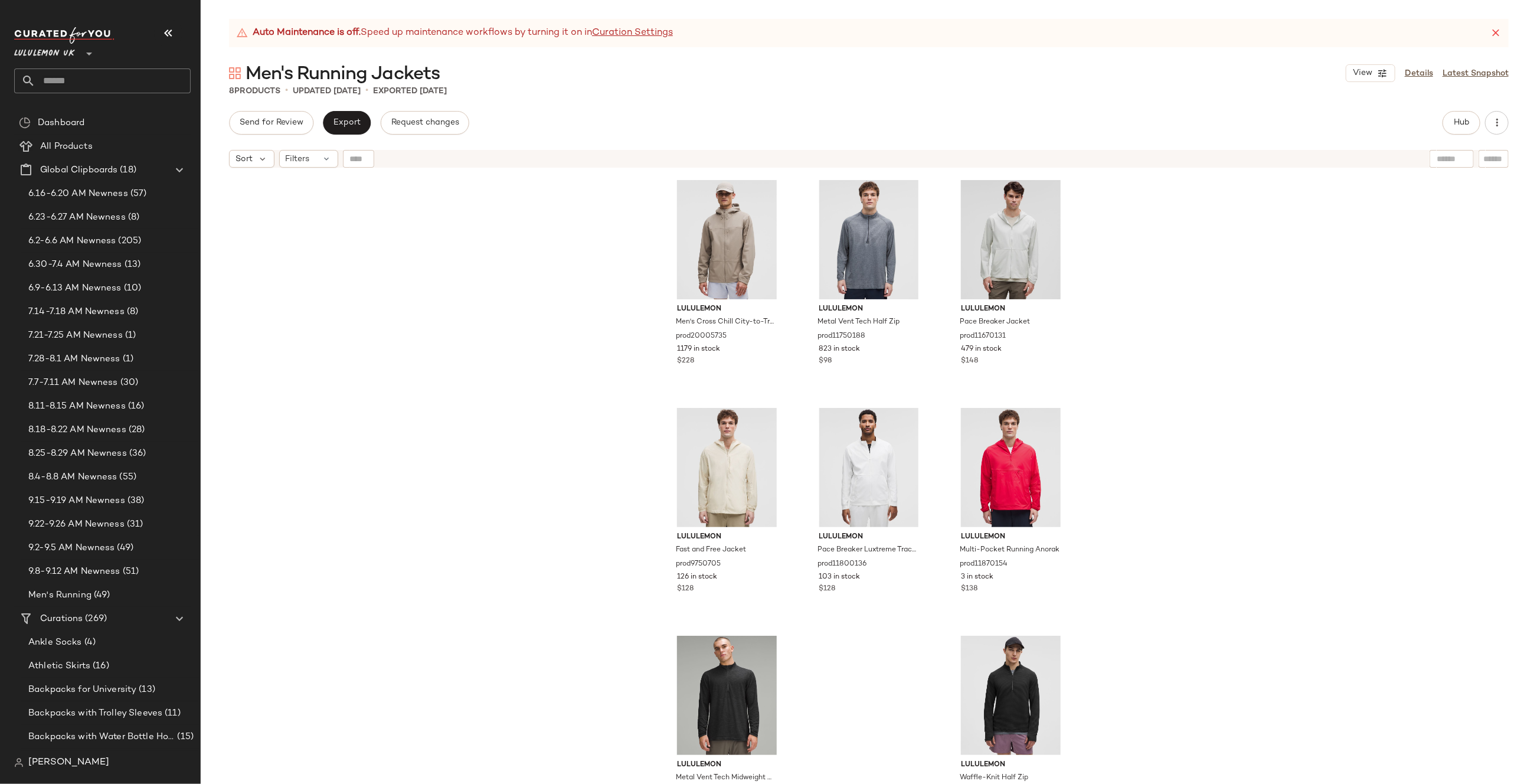
click at [1413, 69] on link "Details" at bounding box center [1419, 73] width 28 height 12
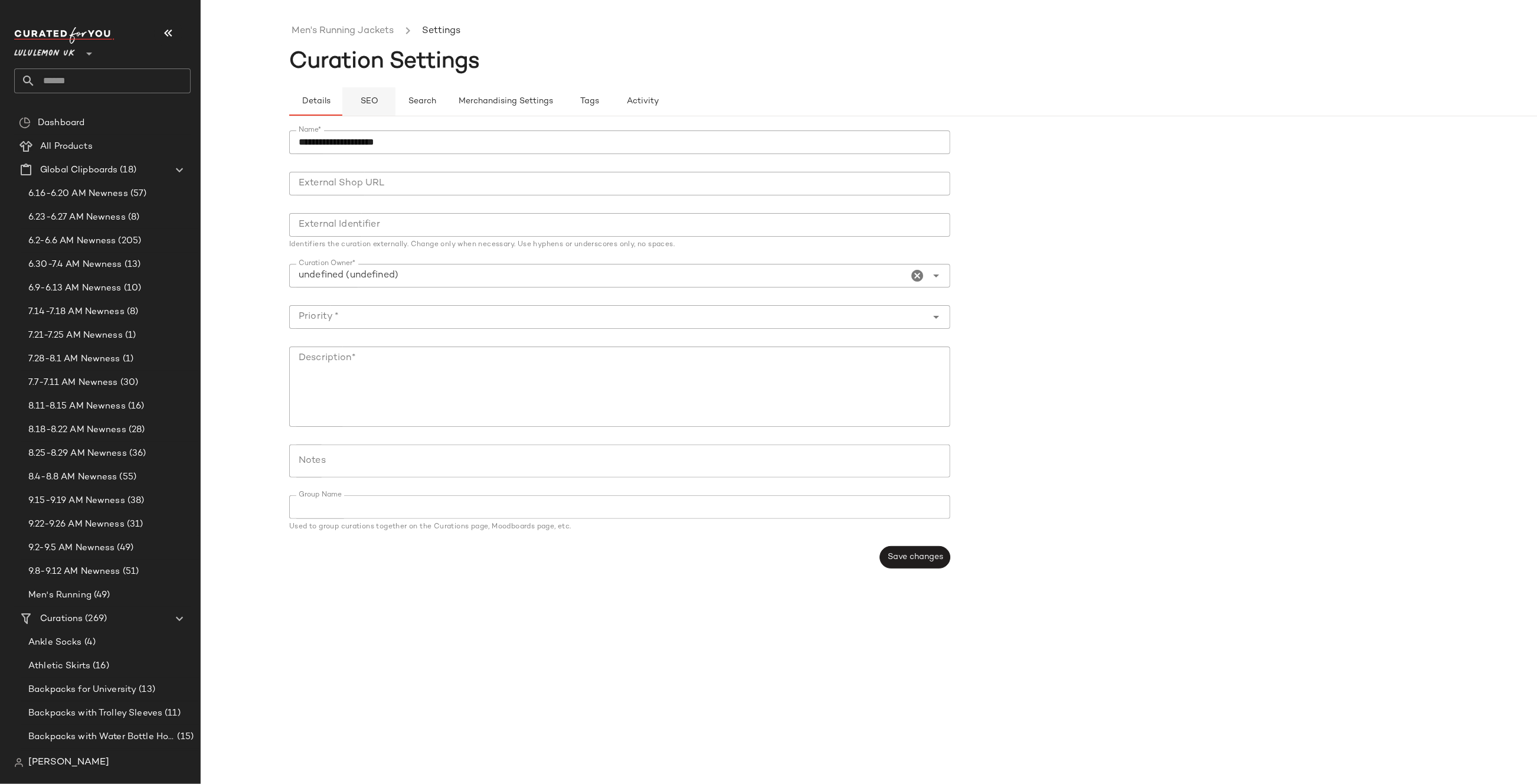
click at [377, 106] on button "SEO" at bounding box center [369, 101] width 53 height 28
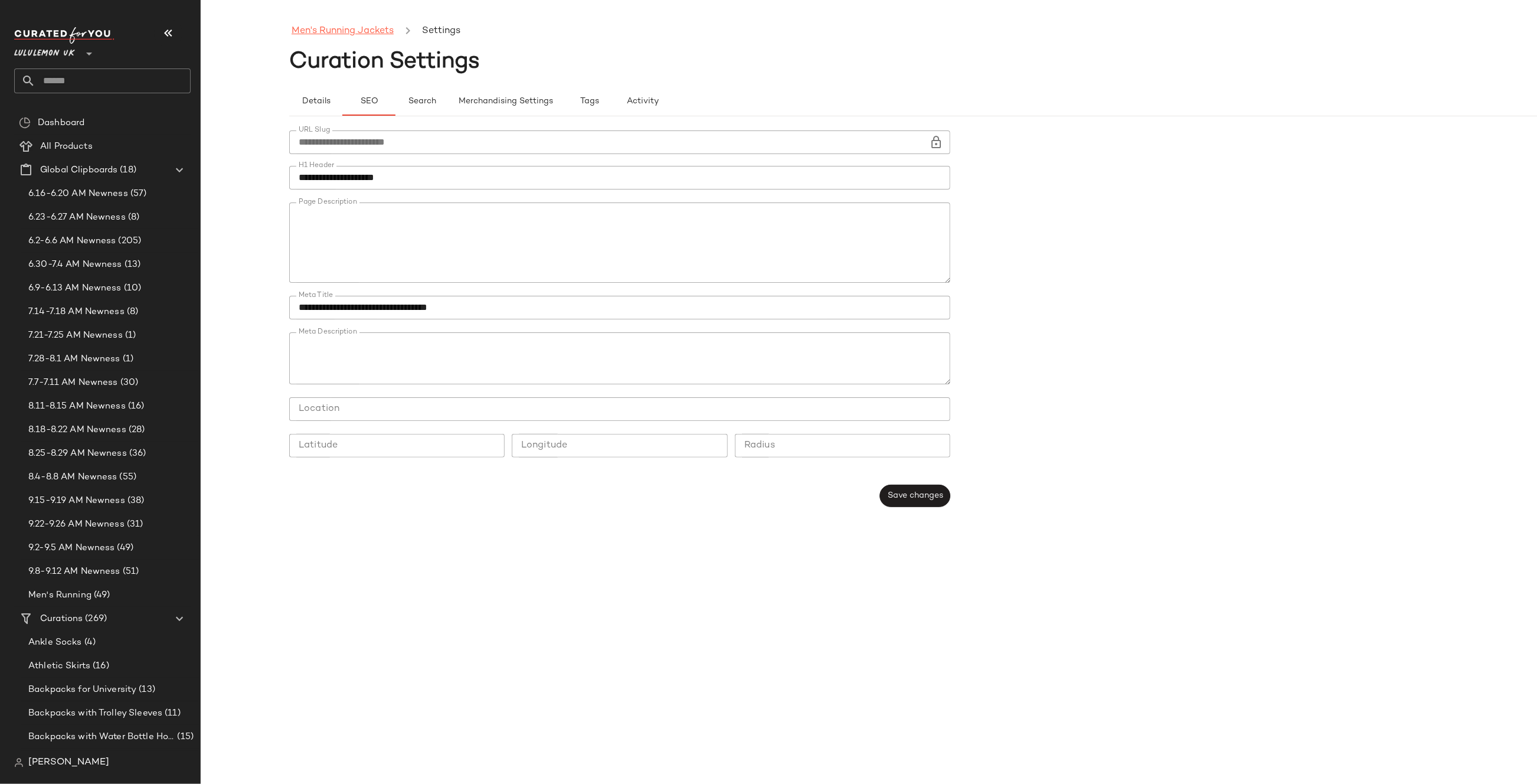
click at [373, 36] on link "Men's Running Jackets" at bounding box center [342, 31] width 102 height 15
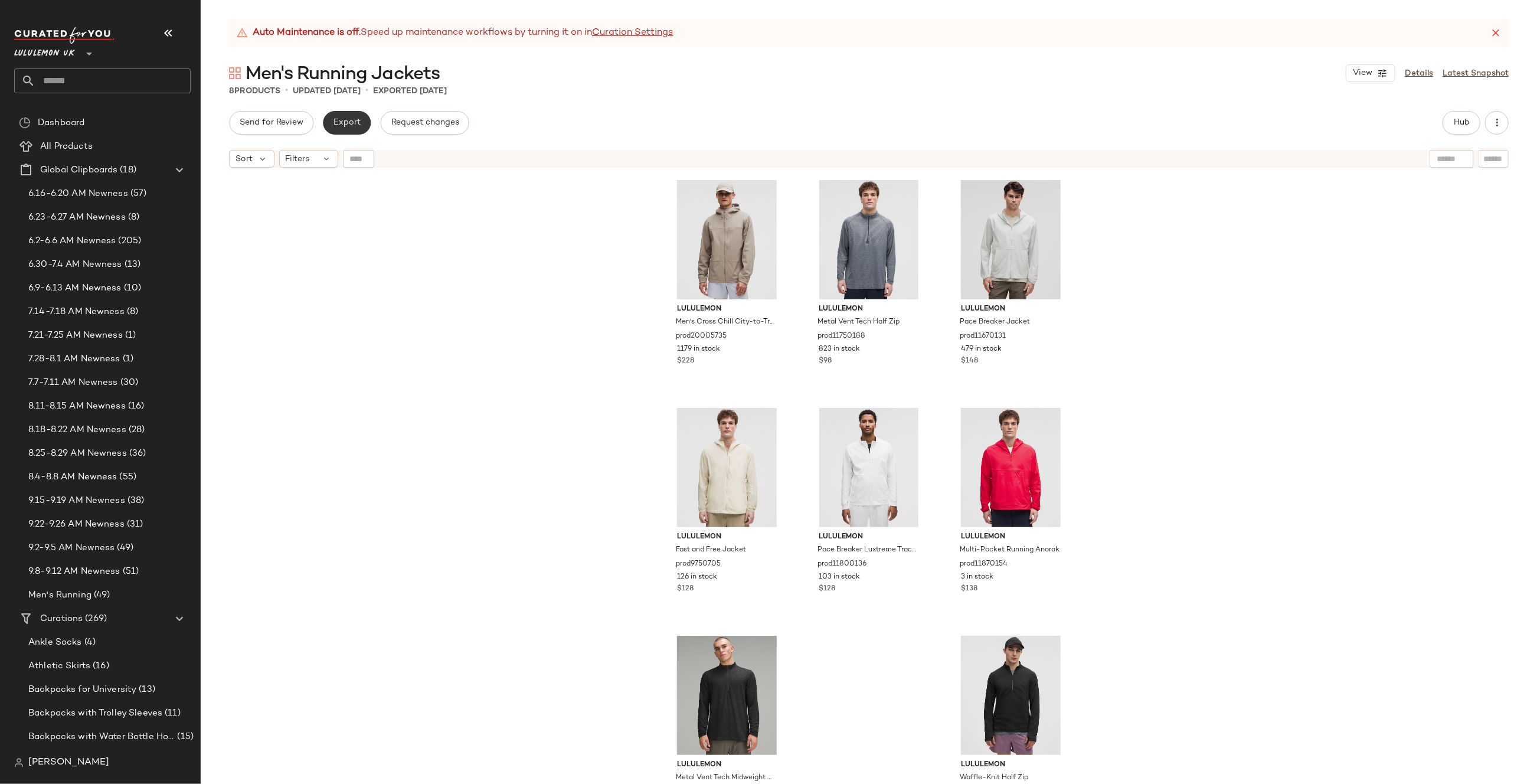
click at [333, 124] on span "Export" at bounding box center [346, 123] width 28 height 9
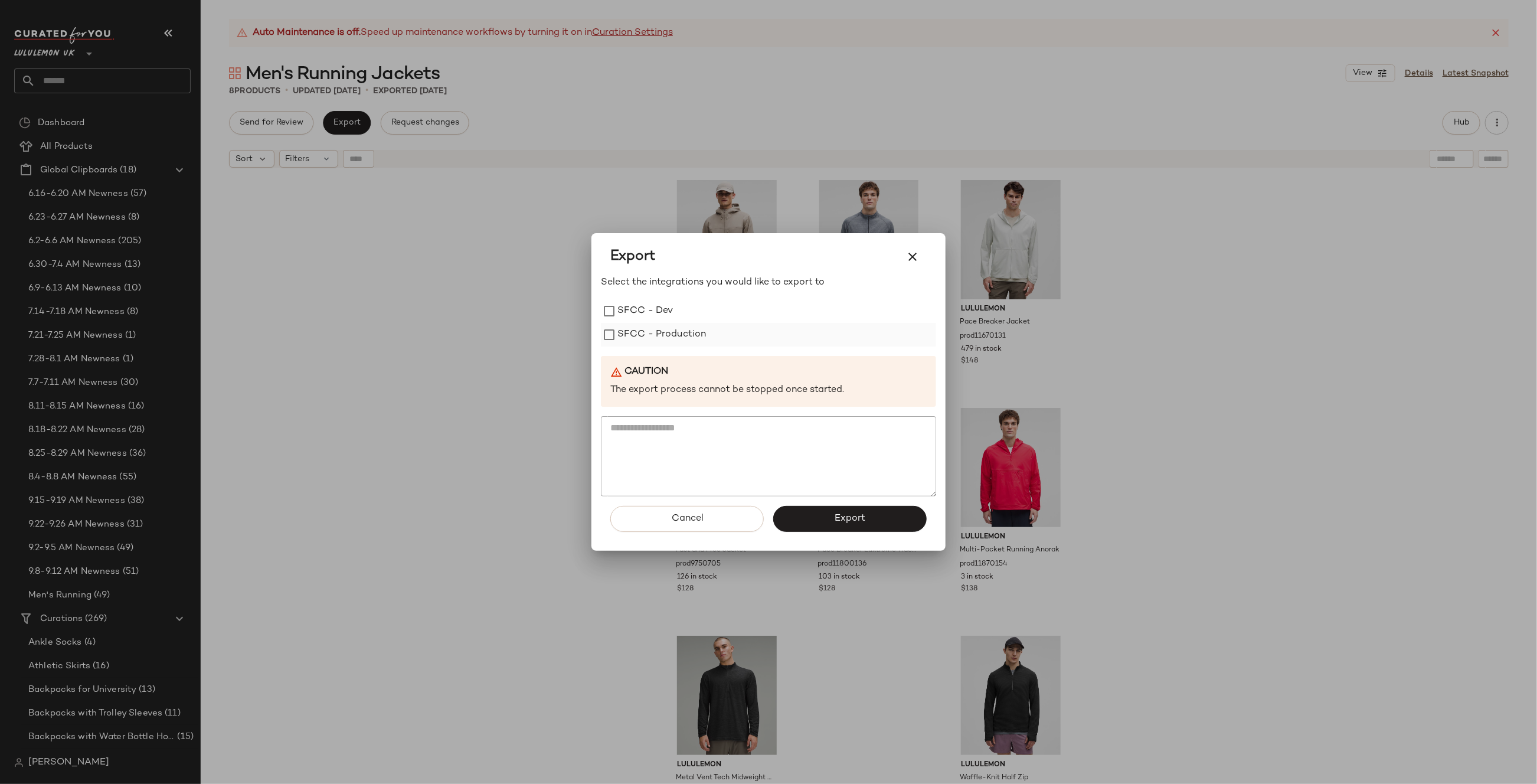
click at [661, 339] on label "SFCC - Production" at bounding box center [662, 334] width 89 height 23
click at [845, 520] on span "Export" at bounding box center [849, 518] width 32 height 11
